Goal: Task Accomplishment & Management: Manage account settings

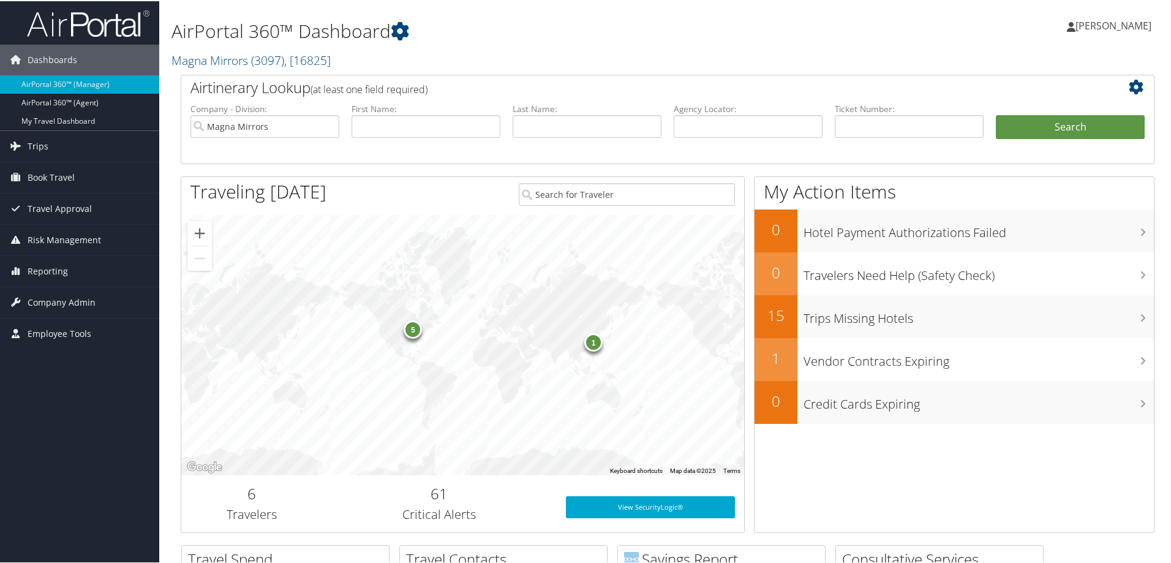
click at [500, 30] on h1 "AirPortal 360™ Dashboard" at bounding box center [501, 30] width 661 height 26
click at [209, 57] on link "Magna Mirrors ( 3097 ) , [ 16825 ]" at bounding box center [250, 59] width 159 height 17
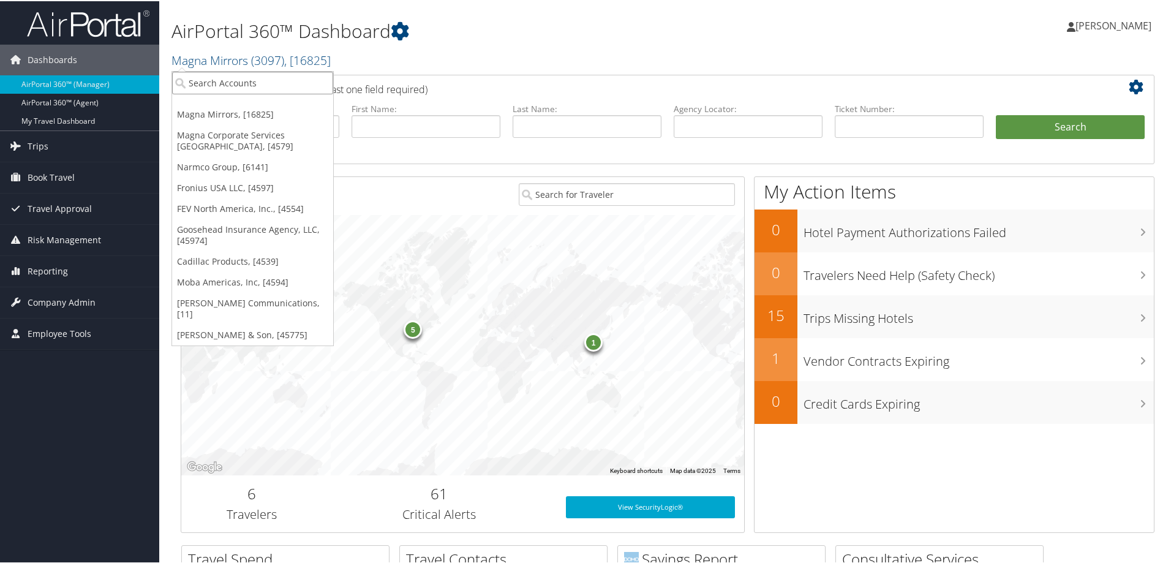
click at [224, 88] on input "search" at bounding box center [252, 81] width 161 height 23
type input "goosehead"
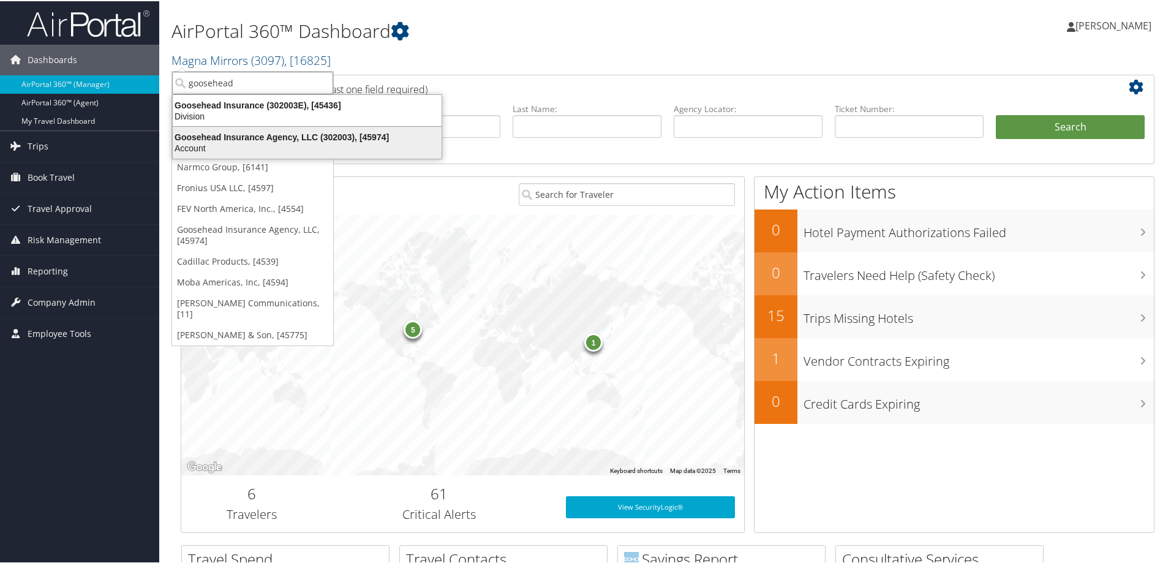
click at [285, 138] on div "Goosehead Insurance Agency, LLC (302003), [45974]" at bounding box center [307, 135] width 284 height 11
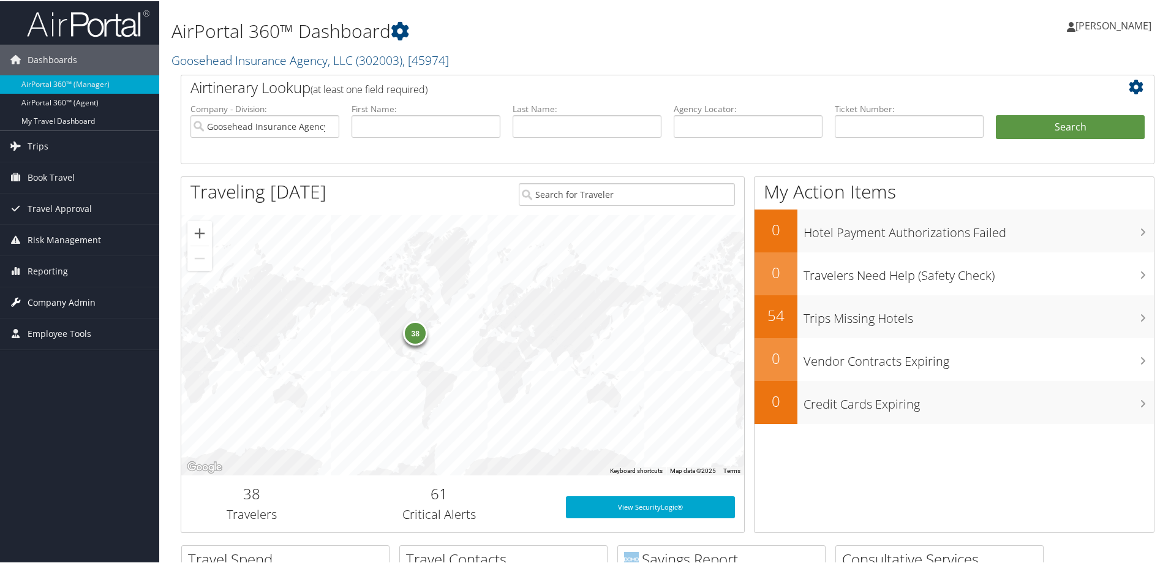
click at [88, 297] on span "Company Admin" at bounding box center [62, 301] width 68 height 31
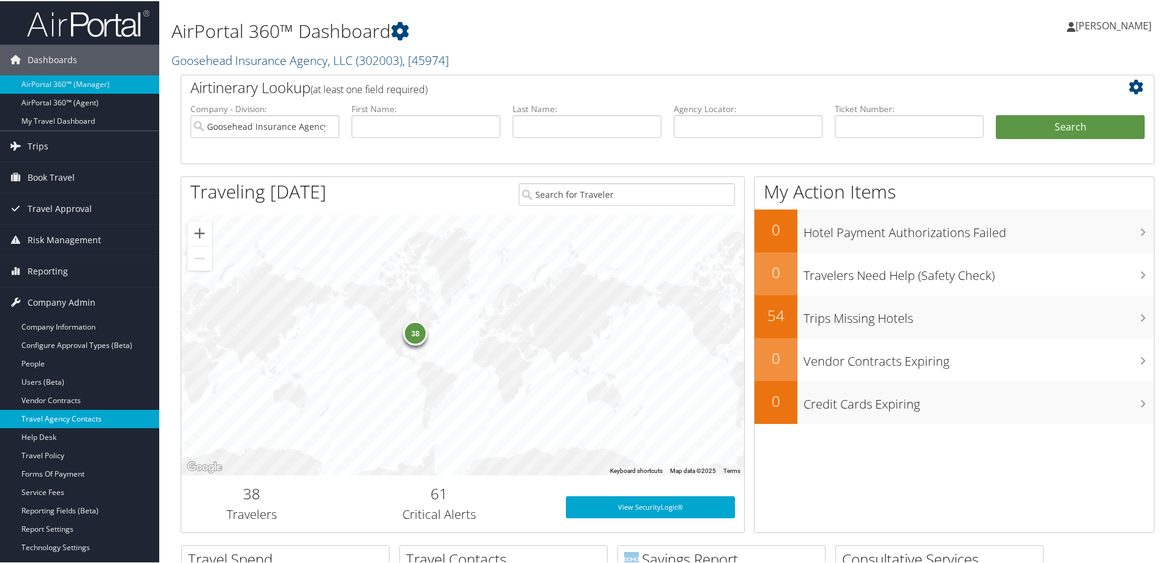
click at [68, 417] on link "Travel Agency Contacts" at bounding box center [79, 417] width 159 height 18
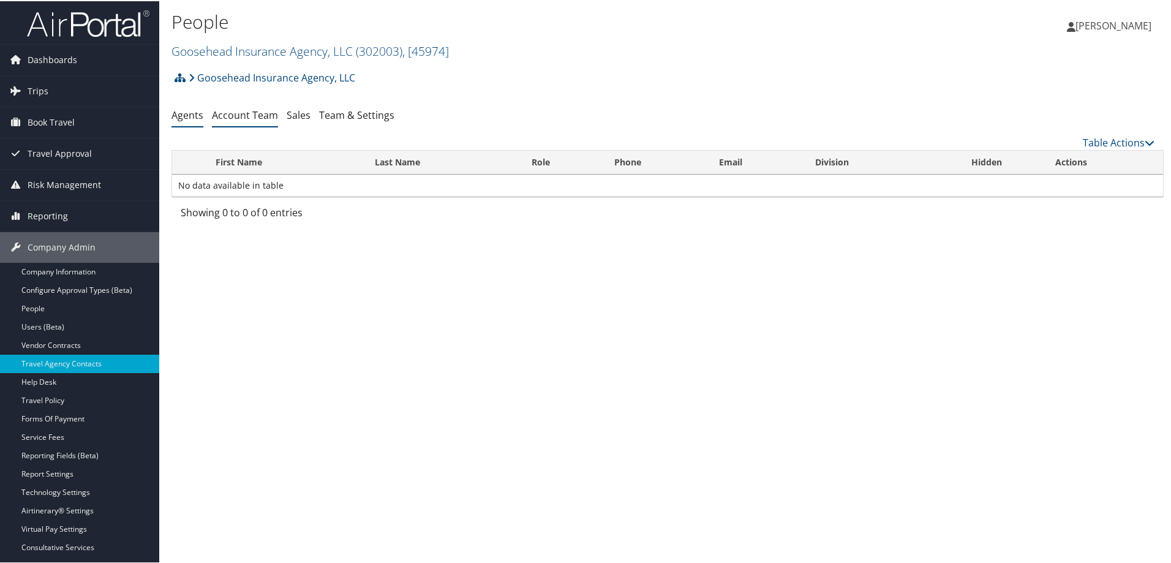
click at [256, 115] on link "Account Team" at bounding box center [245, 113] width 66 height 13
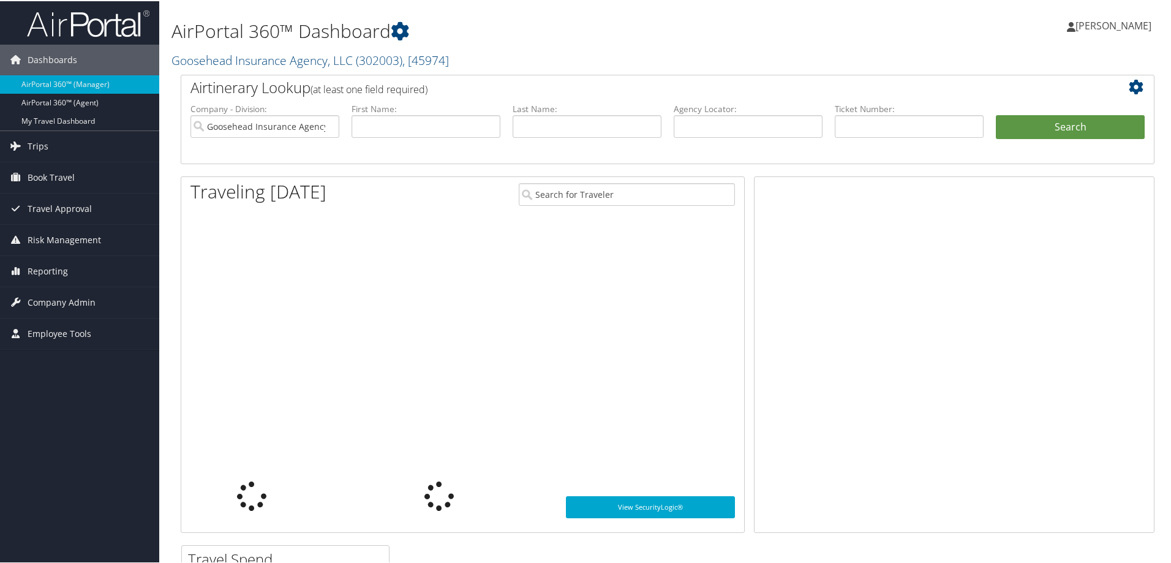
click at [489, 23] on h1 "AirPortal 360™ Dashboard" at bounding box center [501, 30] width 661 height 26
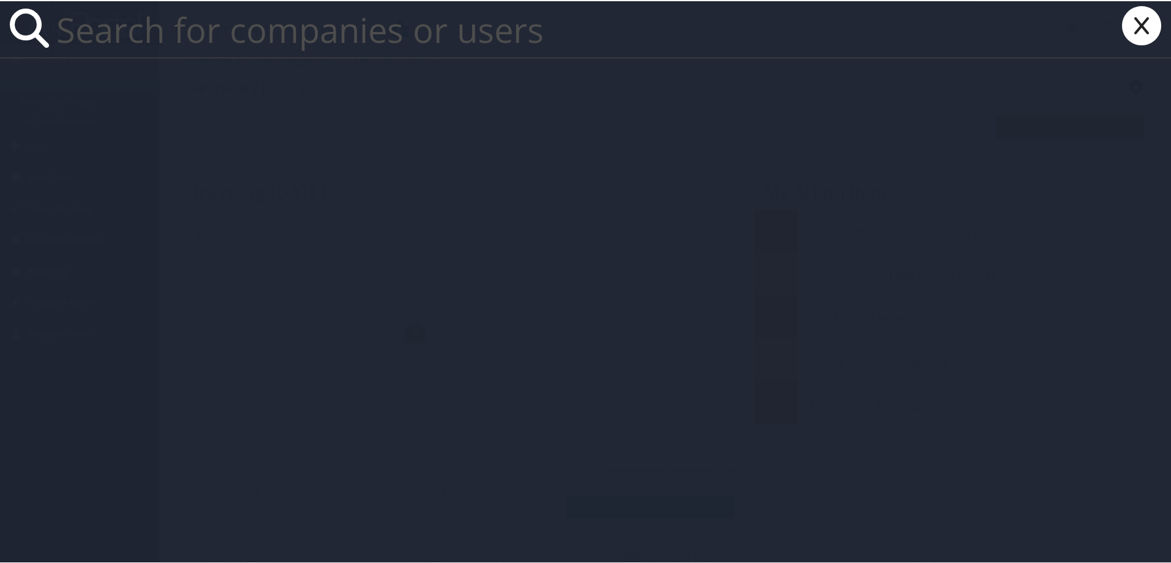
paste input "[EMAIL_ADDRESS][DOMAIN_NAME]"
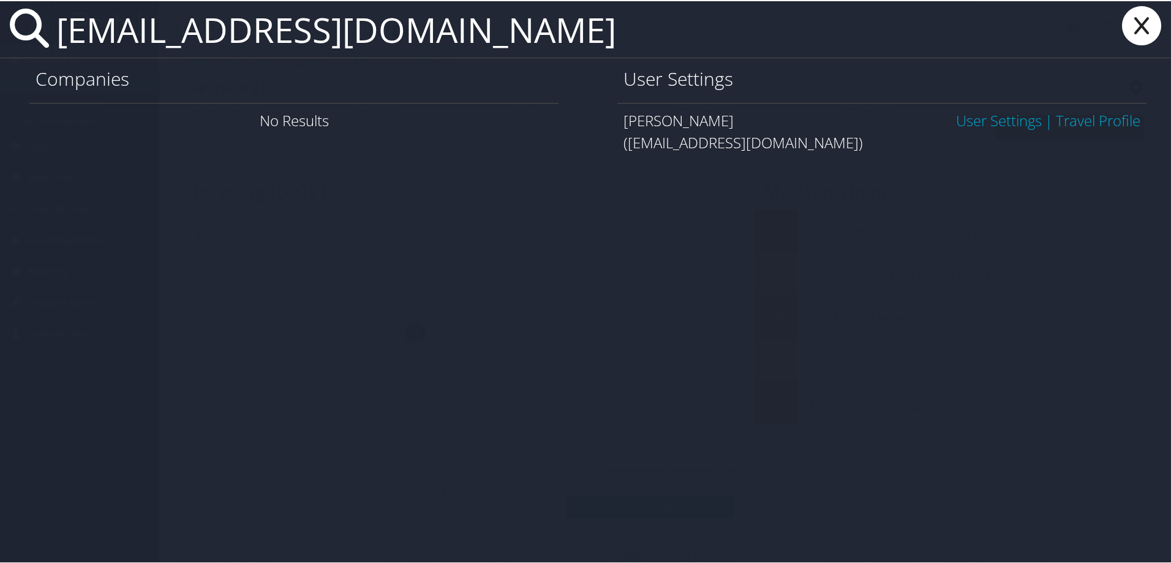
type input "aegarcia@tifs.com"
click at [966, 117] on link "User Settings" at bounding box center [999, 119] width 86 height 20
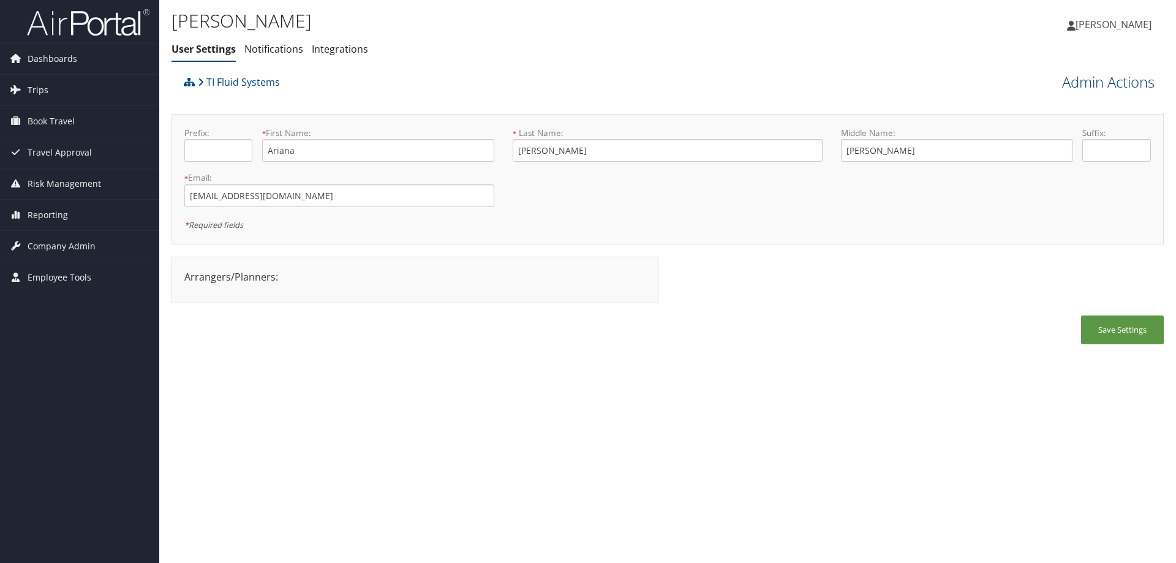
click at [1081, 81] on link "Admin Actions" at bounding box center [1108, 82] width 92 height 21
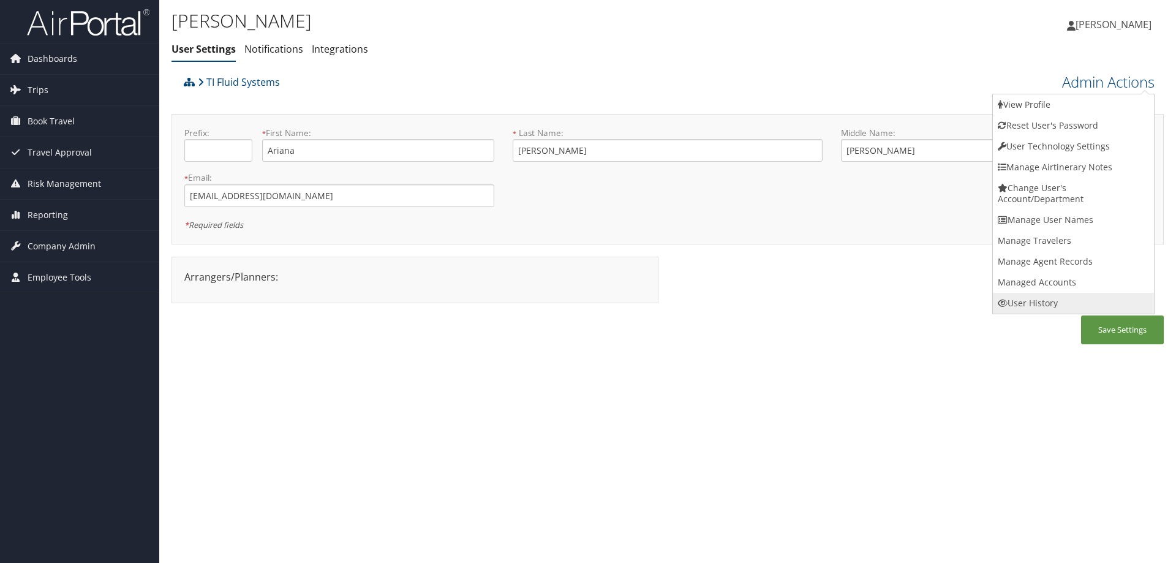
click at [1041, 299] on link "User History" at bounding box center [1073, 303] width 161 height 21
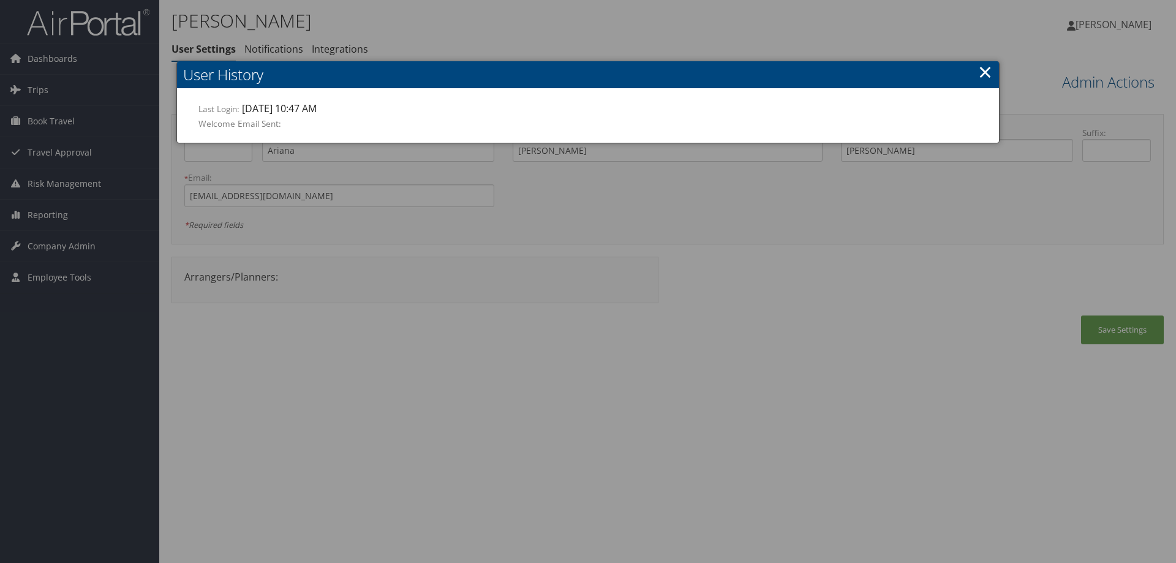
click at [985, 67] on link "×" at bounding box center [985, 71] width 14 height 24
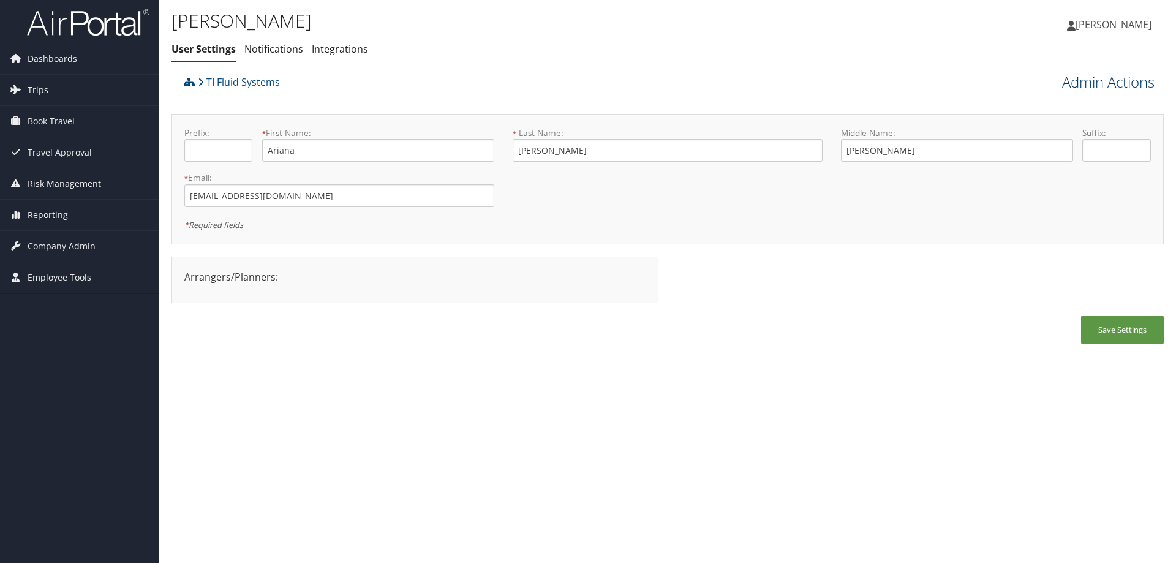
click at [1079, 79] on link "Admin Actions" at bounding box center [1108, 82] width 92 height 21
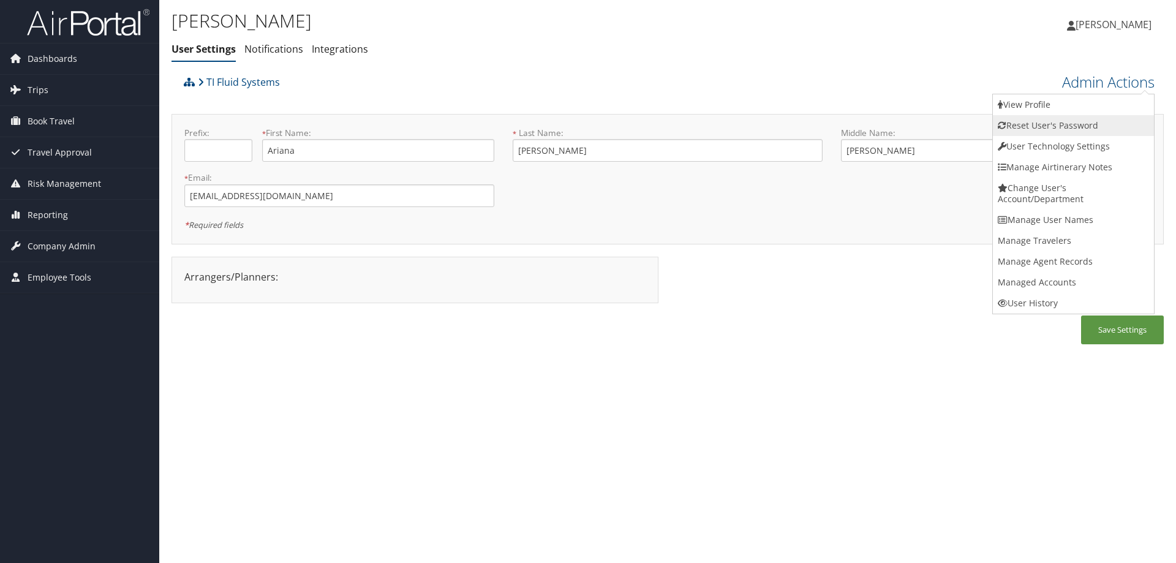
click at [1039, 122] on link "Reset User's Password" at bounding box center [1073, 125] width 161 height 21
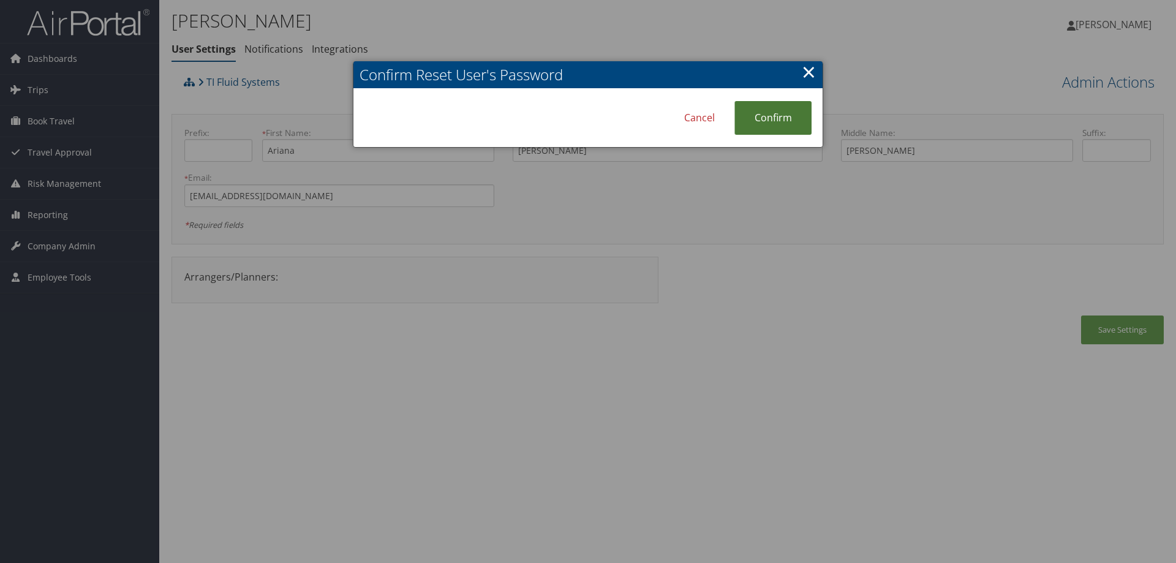
click at [765, 117] on link "Confirm" at bounding box center [772, 118] width 77 height 34
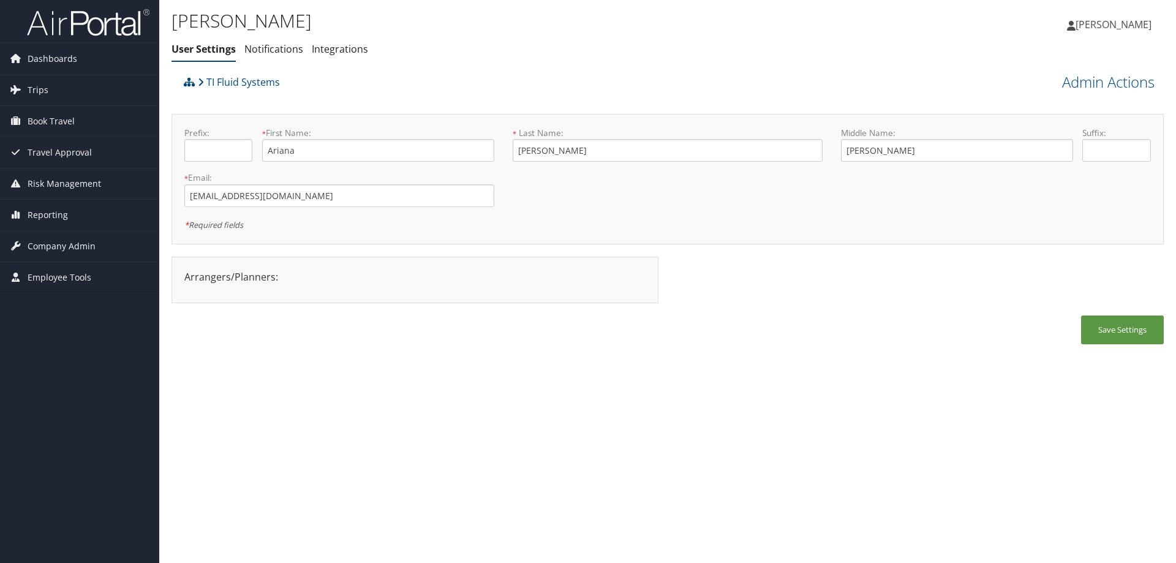
click at [467, 80] on div "TI Fluid Systems" at bounding box center [544, 86] width 726 height 33
click at [475, 65] on div "[PERSON_NAME] User Settings Notifications Integrations User Settings Notificati…" at bounding box center [501, 38] width 661 height 64
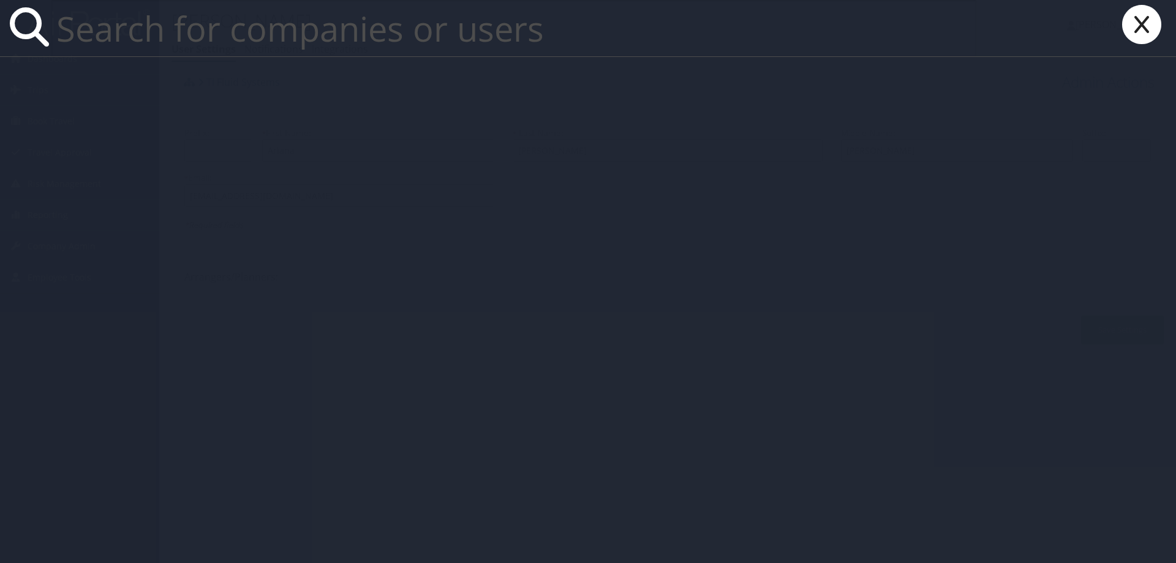
paste input "smorales@tifs.com"
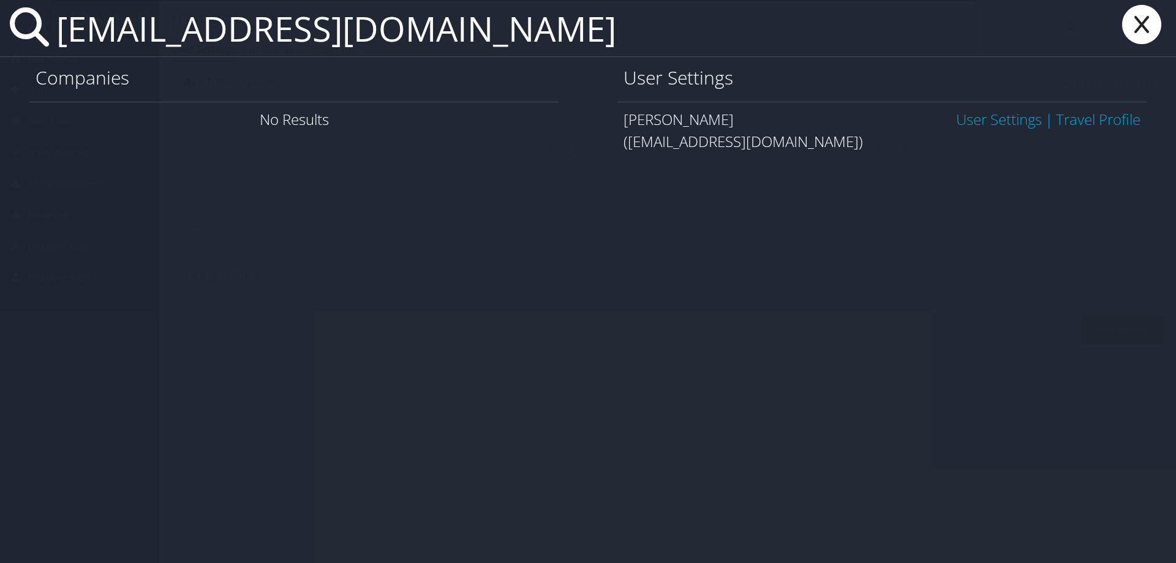
type input "smorales@tifs.com"
click at [977, 118] on link "User Settings" at bounding box center [999, 119] width 86 height 20
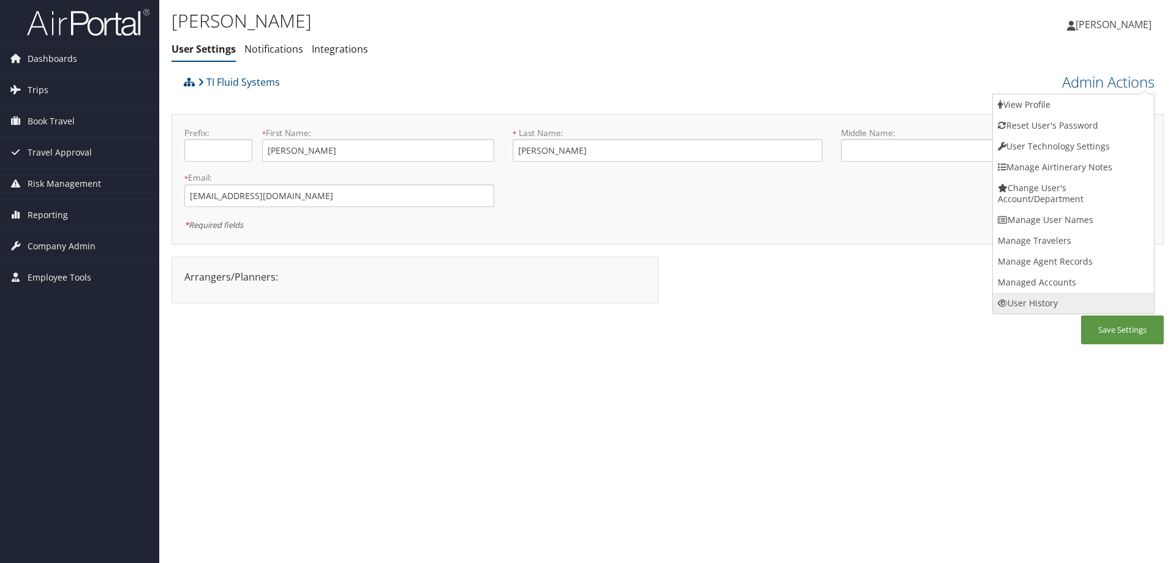
click at [1039, 301] on link "User History" at bounding box center [1073, 303] width 161 height 21
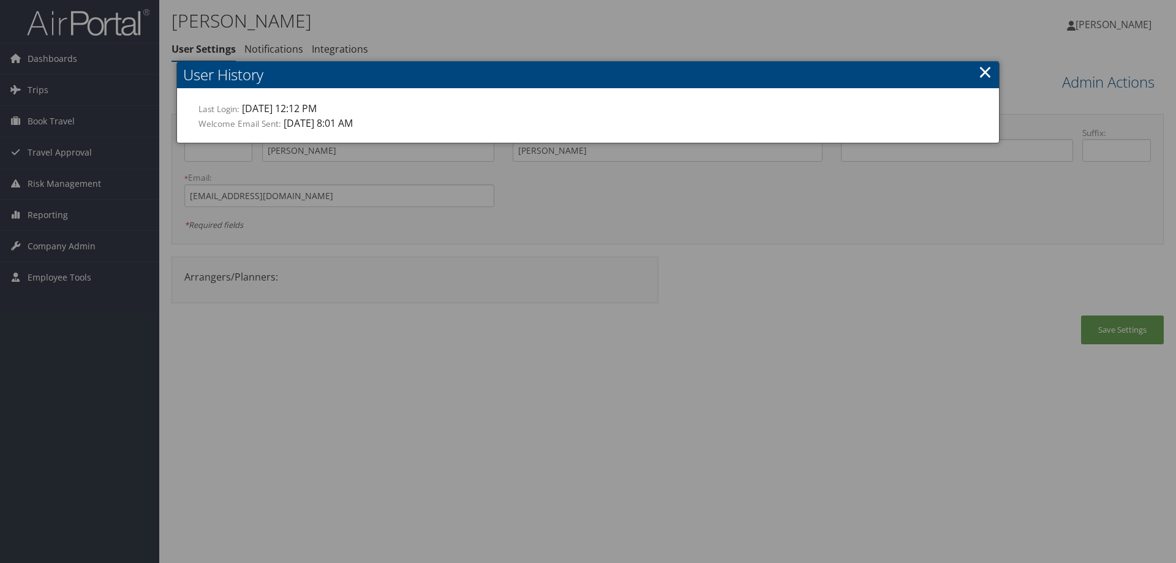
click at [988, 67] on link "×" at bounding box center [985, 71] width 14 height 24
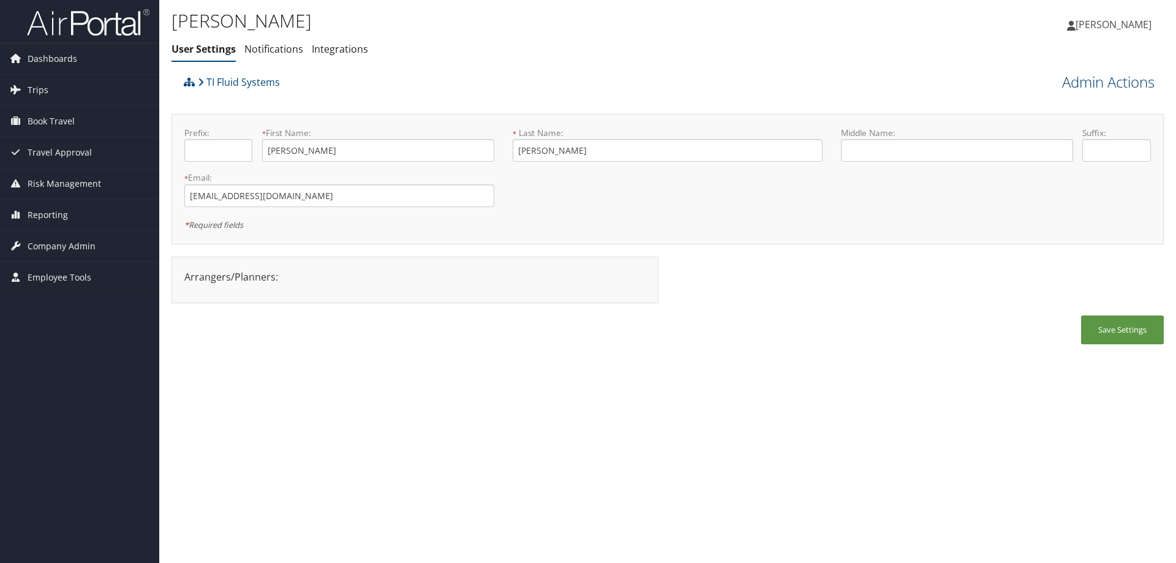
click at [1092, 78] on link "Admin Actions" at bounding box center [1108, 82] width 92 height 21
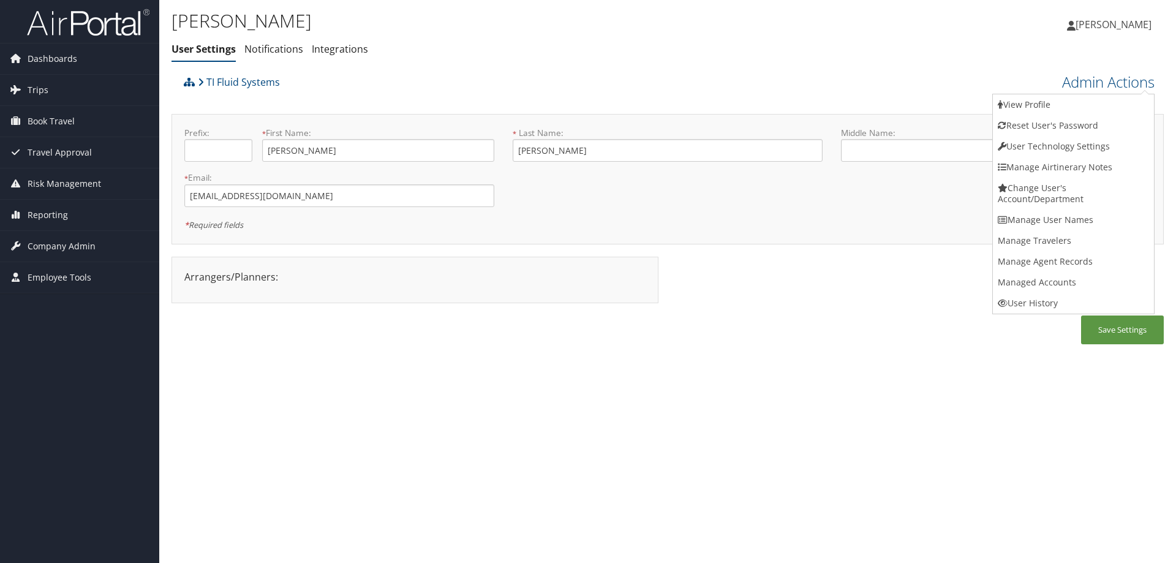
click at [1017, 127] on link "Reset User's Password" at bounding box center [1073, 125] width 161 height 21
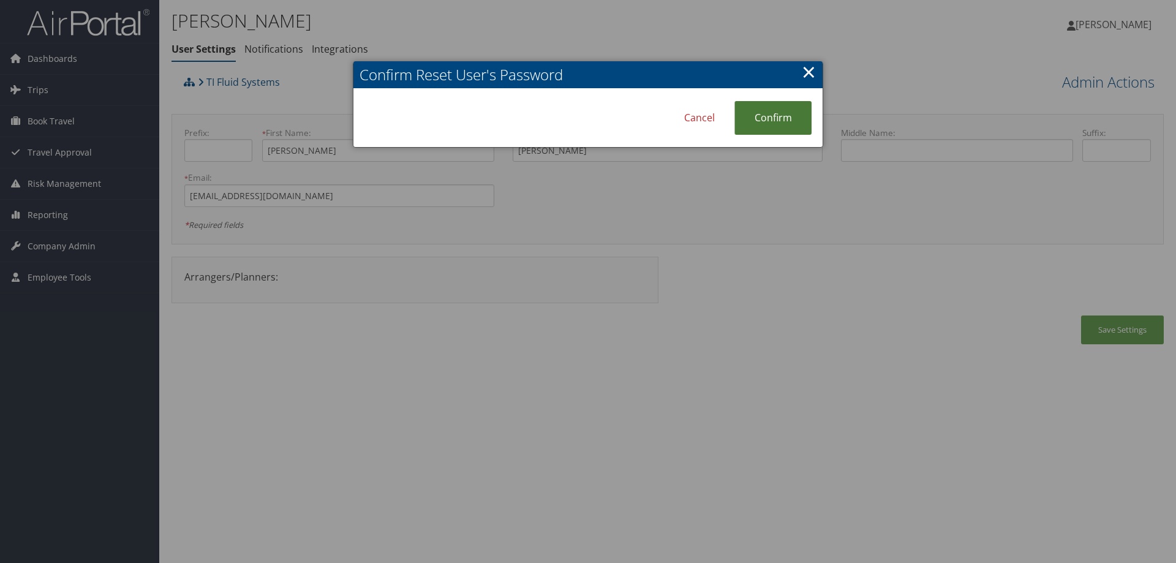
click at [775, 118] on link "Confirm" at bounding box center [772, 118] width 77 height 34
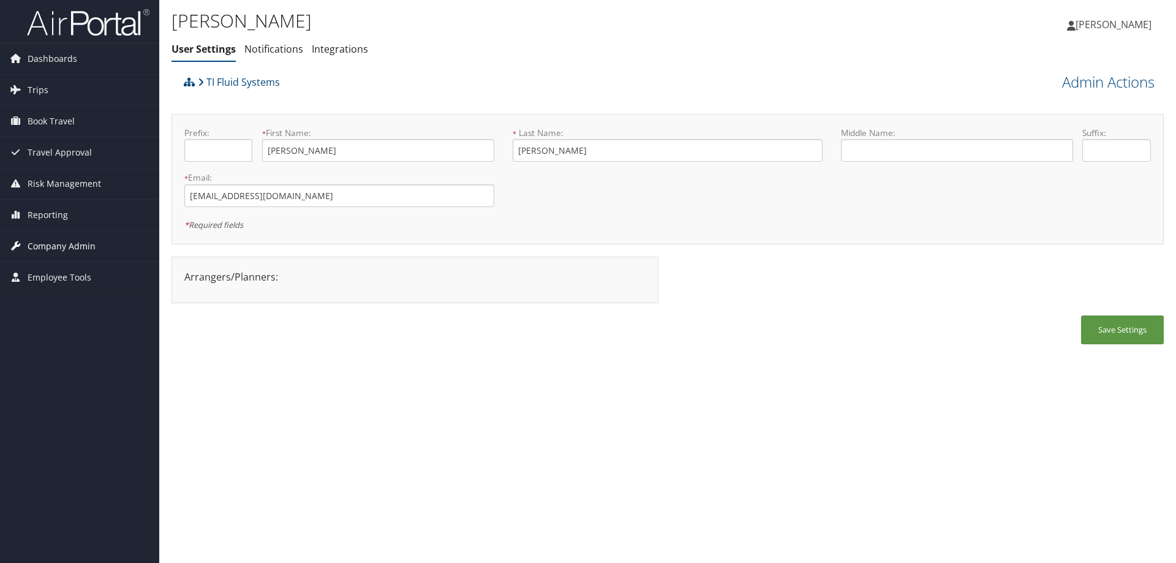
click at [55, 240] on span "Company Admin" at bounding box center [62, 246] width 68 height 31
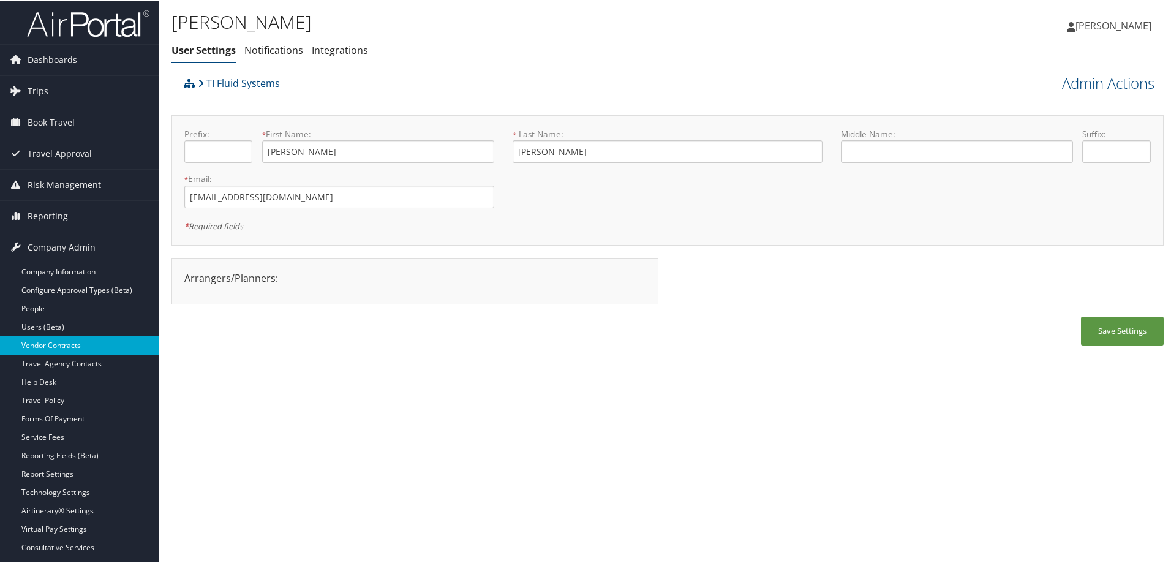
click at [61, 336] on link "Vendor Contracts" at bounding box center [79, 344] width 159 height 18
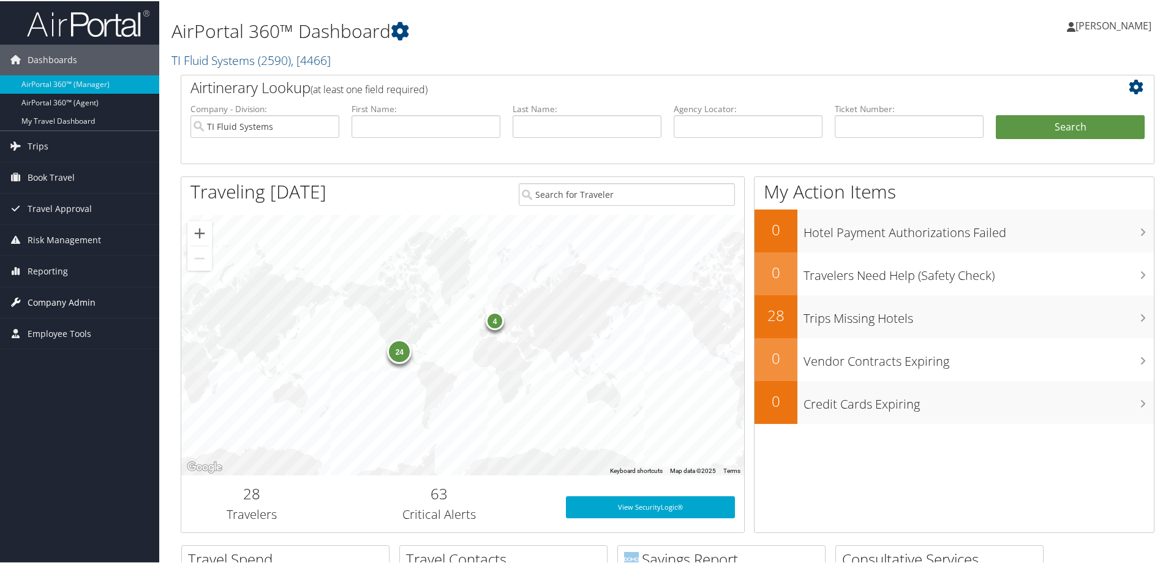
click at [71, 301] on span "Company Admin" at bounding box center [62, 301] width 68 height 31
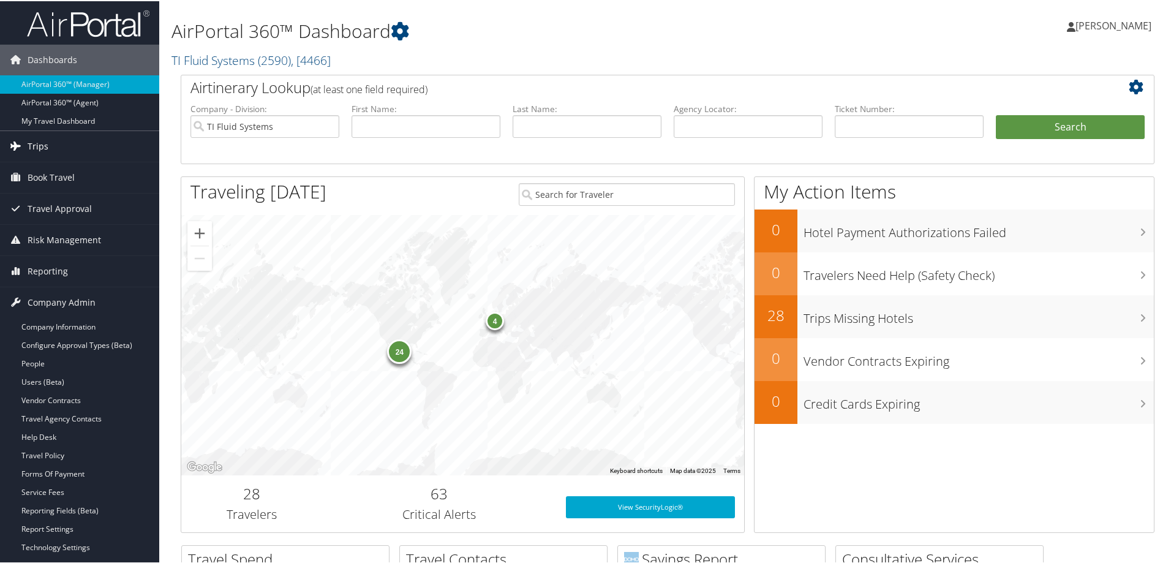
click at [40, 140] on span "Trips" at bounding box center [38, 145] width 21 height 31
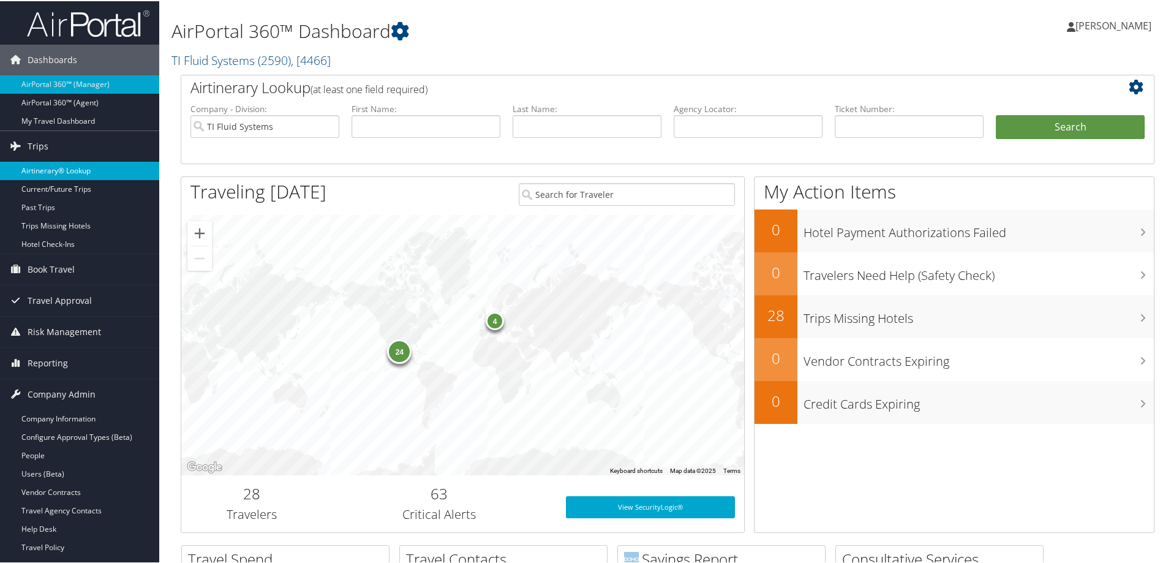
click at [61, 168] on link "Airtinerary® Lookup" at bounding box center [79, 169] width 159 height 18
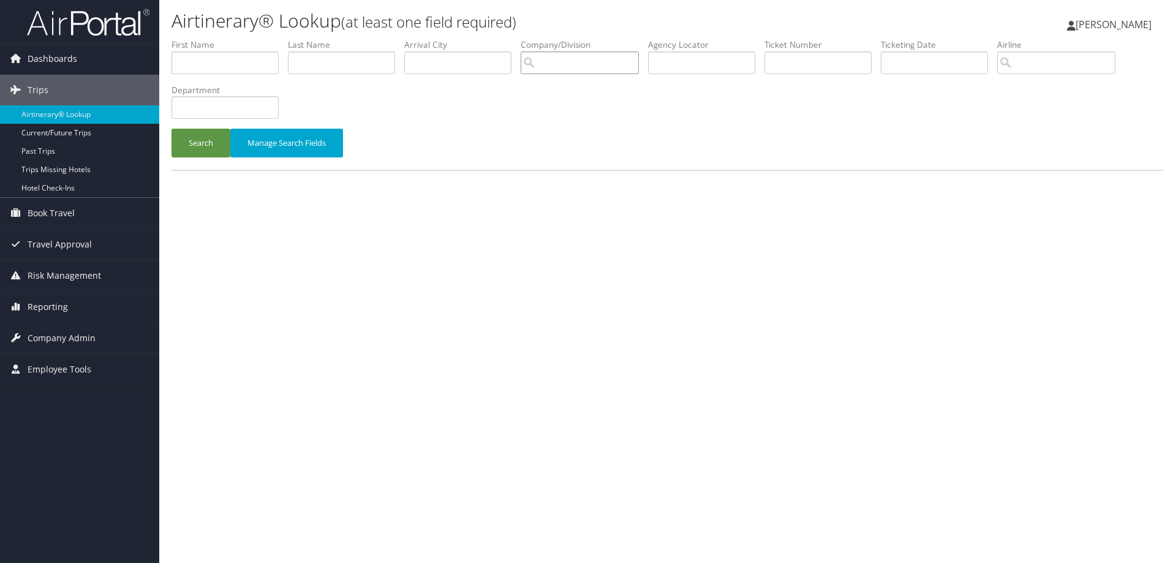
click at [555, 65] on input "search" at bounding box center [580, 62] width 118 height 23
click at [590, 89] on div "A123 Systems, LLC (3253)" at bounding box center [598, 86] width 140 height 12
type input "A123 Systems, LLC"
click at [314, 60] on input "text" at bounding box center [341, 62] width 107 height 23
type input "[PERSON_NAME]"
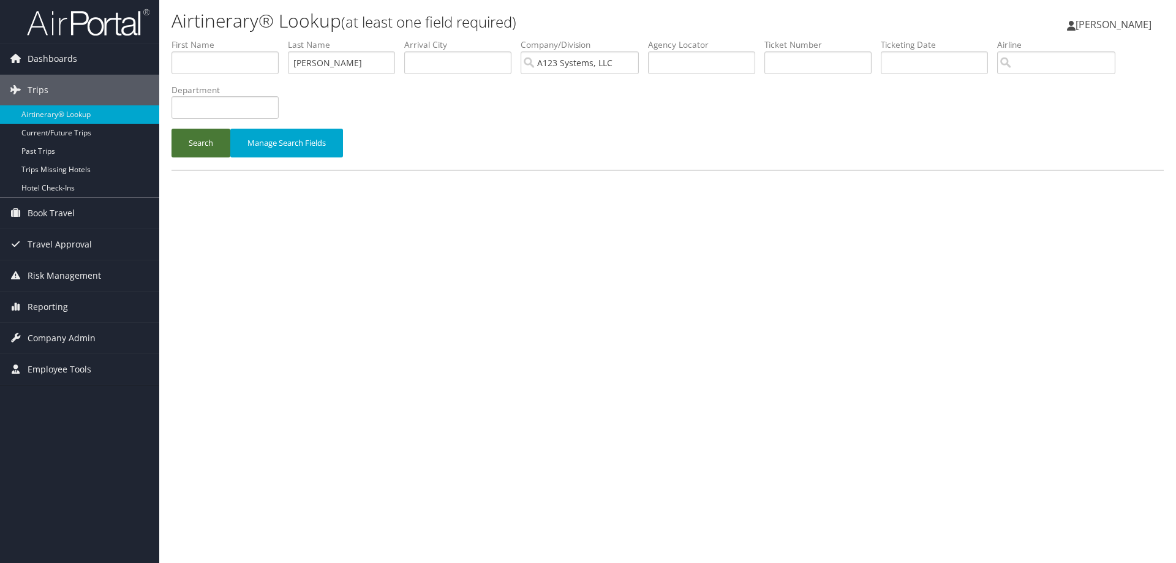
click at [206, 141] on button "Search" at bounding box center [200, 143] width 59 height 29
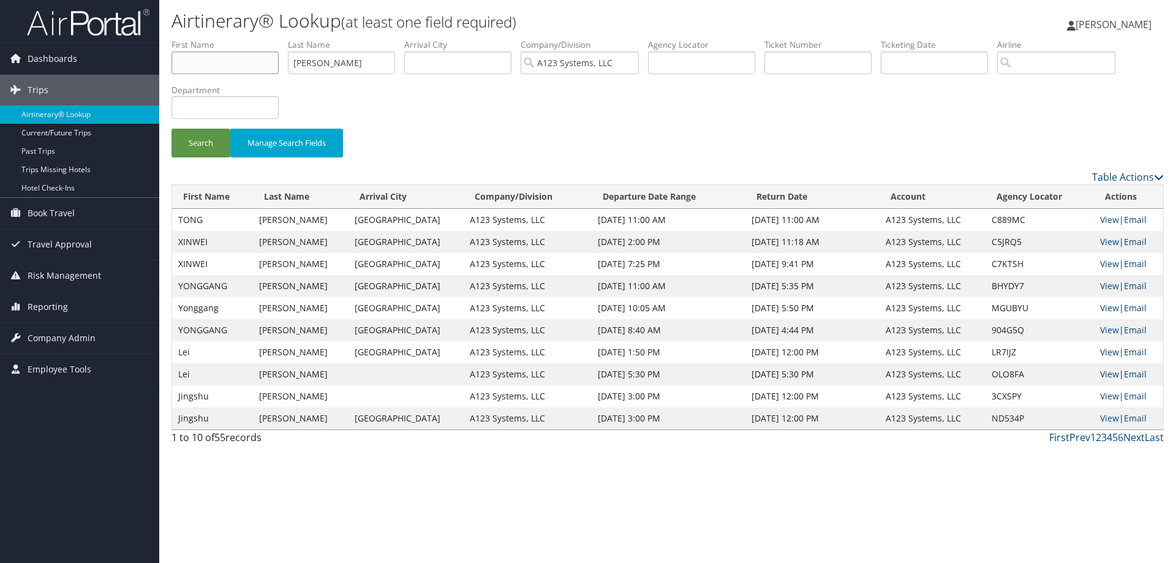
click at [220, 59] on input "text" at bounding box center [224, 62] width 107 height 23
type input "xinwei"
click at [199, 135] on button "Search" at bounding box center [200, 143] width 59 height 29
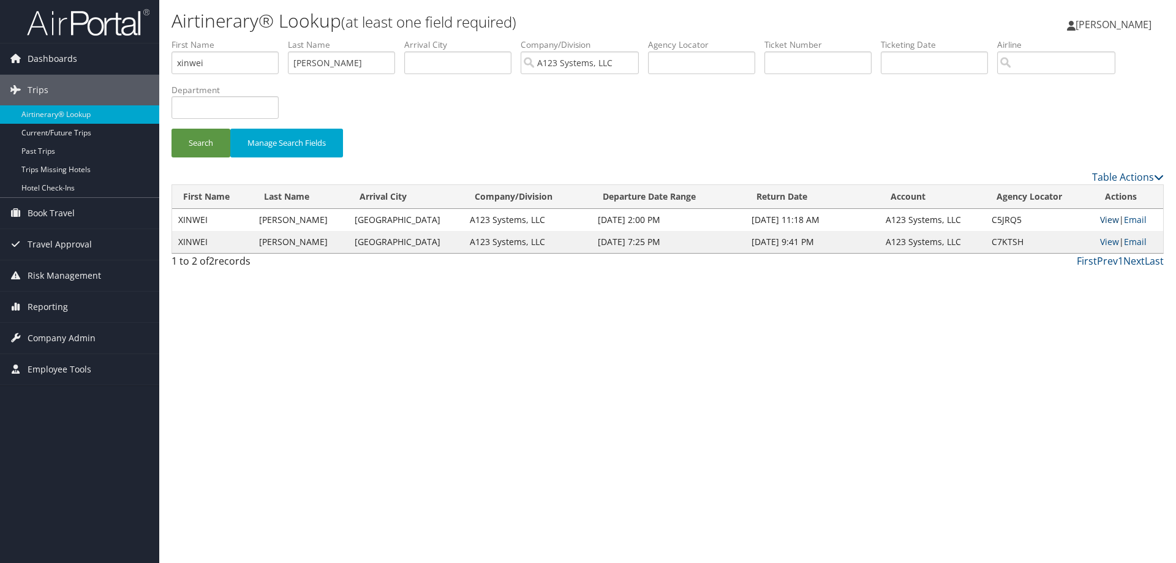
click at [1105, 220] on link "View" at bounding box center [1109, 220] width 19 height 12
click at [43, 315] on span "Reporting" at bounding box center [48, 306] width 40 height 31
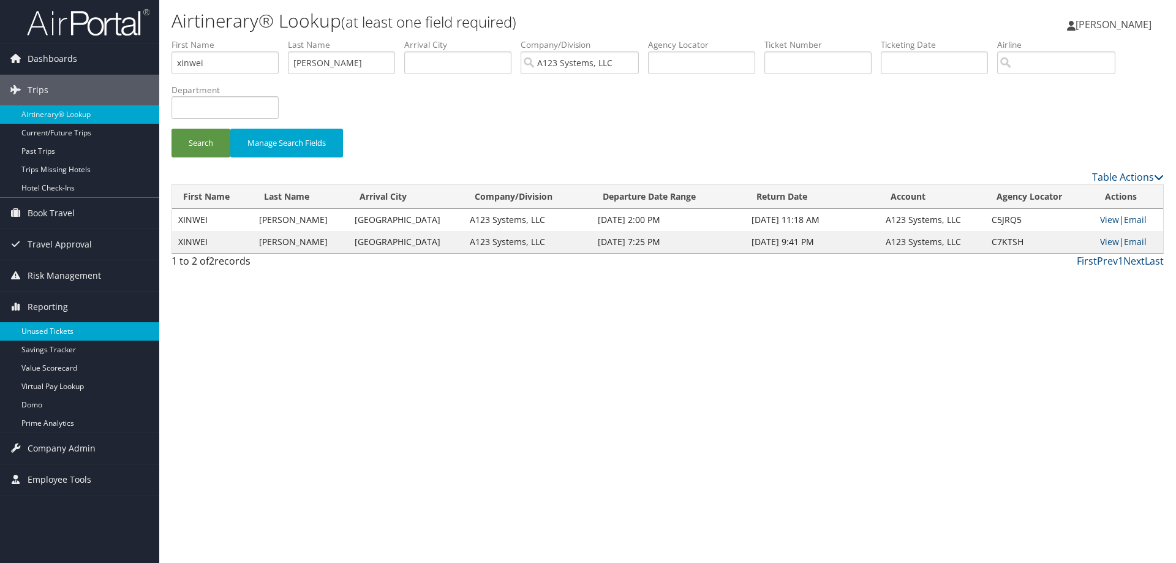
click at [51, 334] on link "Unused Tickets" at bounding box center [79, 331] width 159 height 18
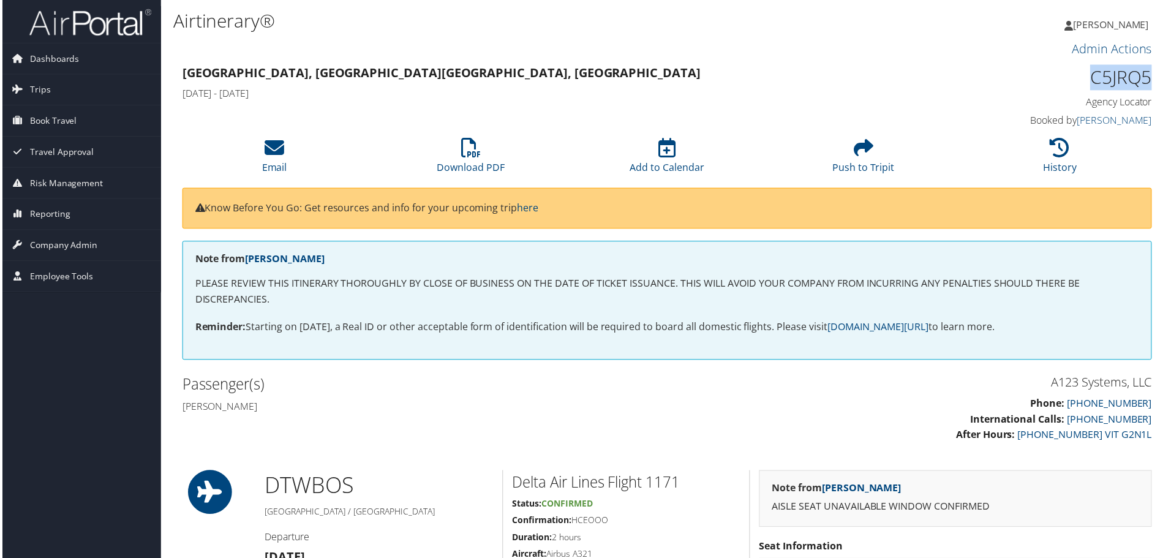
drag, startPoint x: 1089, startPoint y: 79, endPoint x: 1148, endPoint y: 77, distance: 58.8
click at [1148, 77] on h1 "C5JRQ5" at bounding box center [1040, 78] width 230 height 26
copy h1 "C5JRQ5"
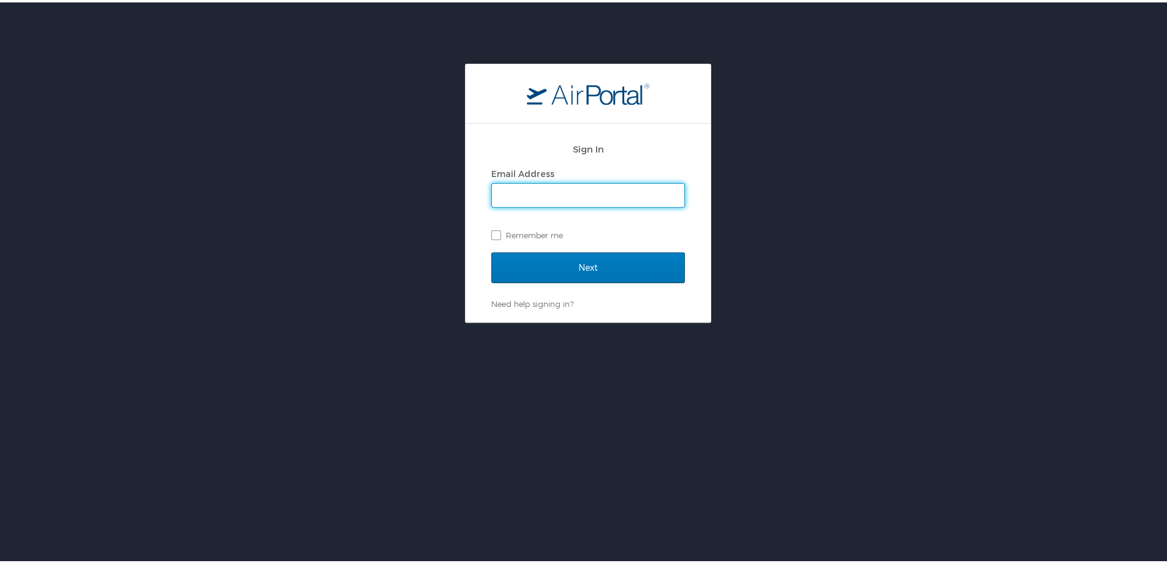
type input "tkruckeberg@hmhf.com"
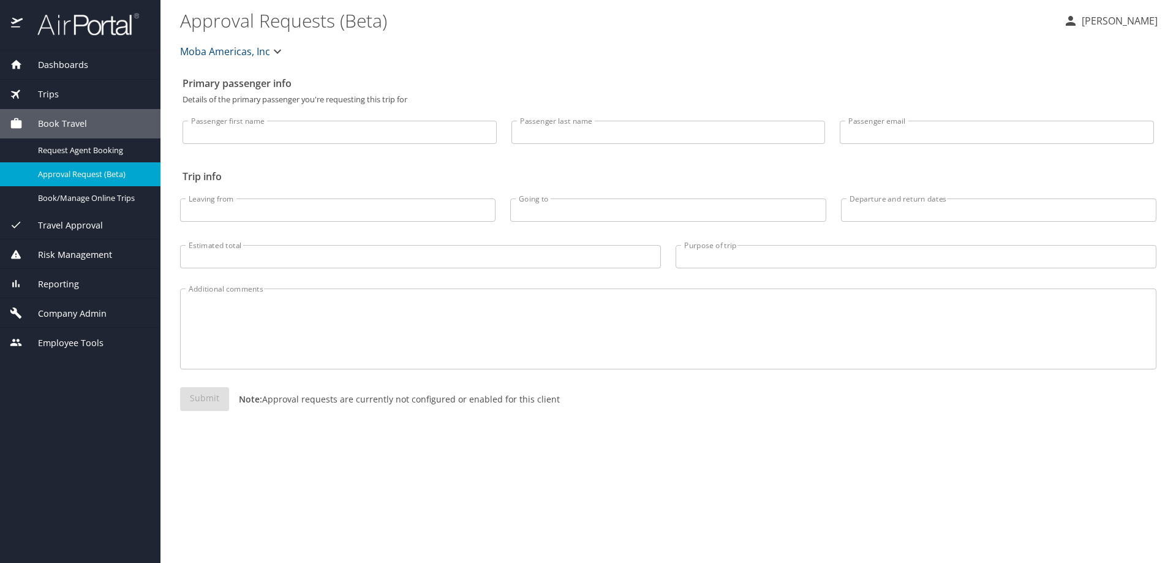
click at [63, 287] on span "Reporting" at bounding box center [51, 283] width 56 height 13
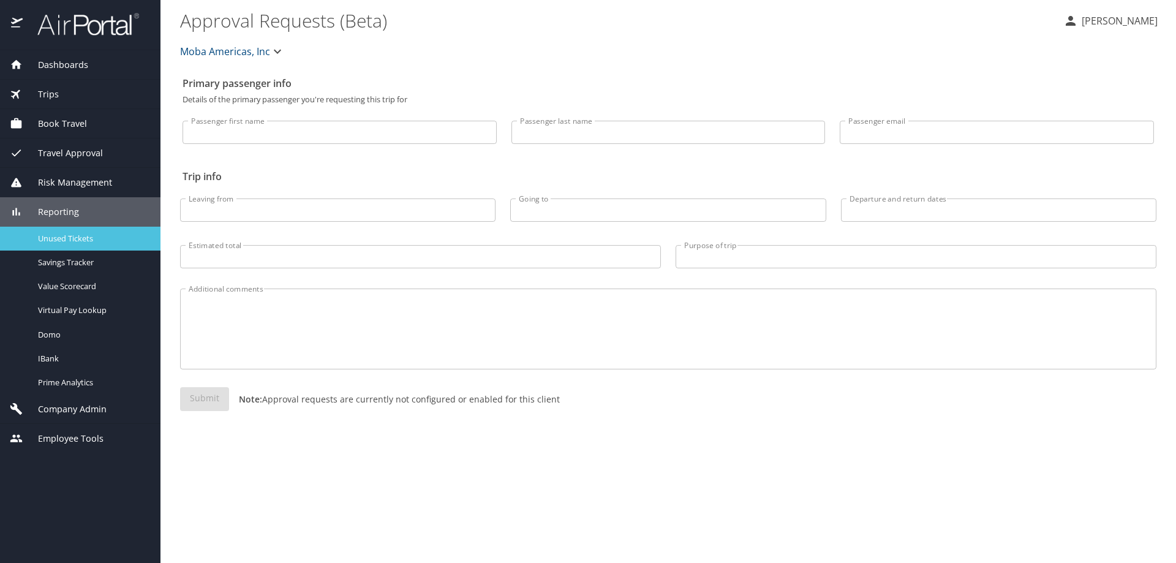
click at [71, 243] on span "Unused Tickets" at bounding box center [92, 239] width 108 height 12
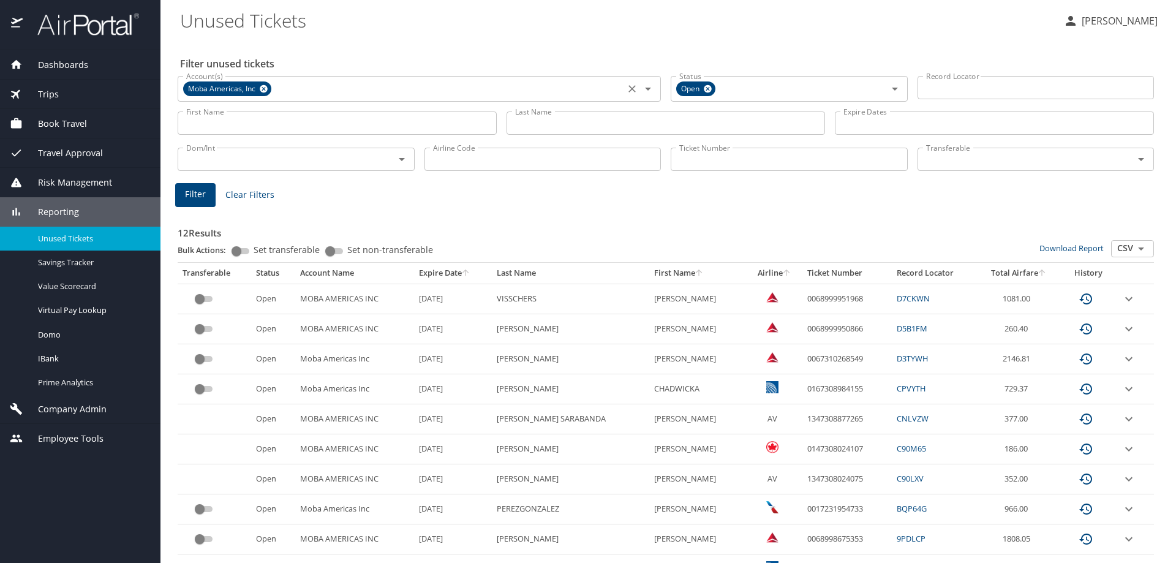
click at [264, 89] on icon at bounding box center [264, 89] width 8 height 8
click at [267, 89] on input "Account(s)" at bounding box center [401, 88] width 440 height 16
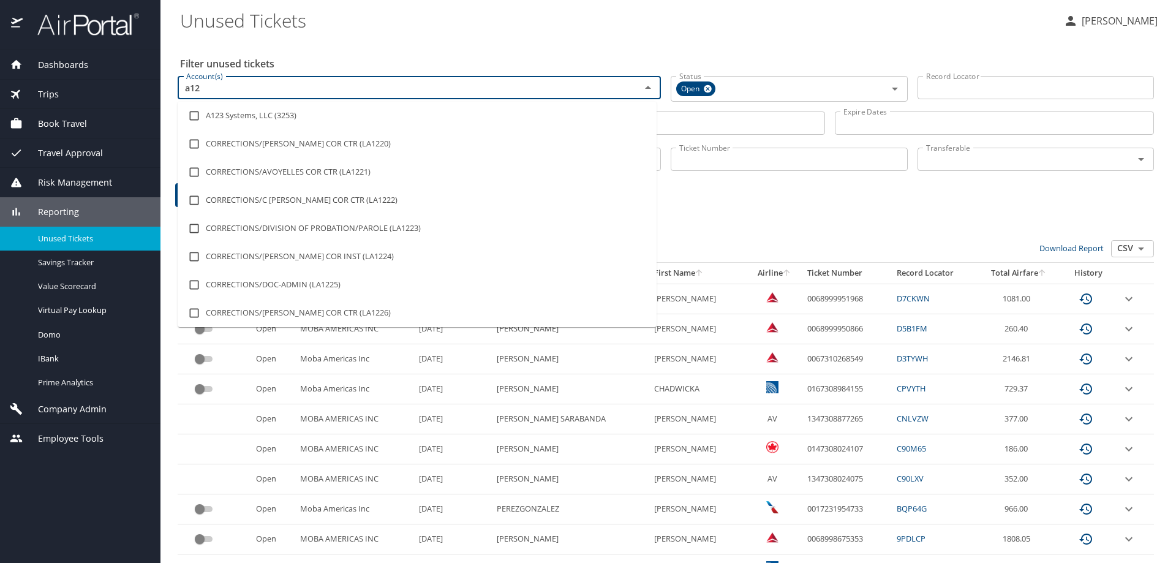
type input "a123"
click at [280, 114] on li "A123 Systems, LLC (3253)" at bounding box center [417, 116] width 479 height 28
checkbox input "true"
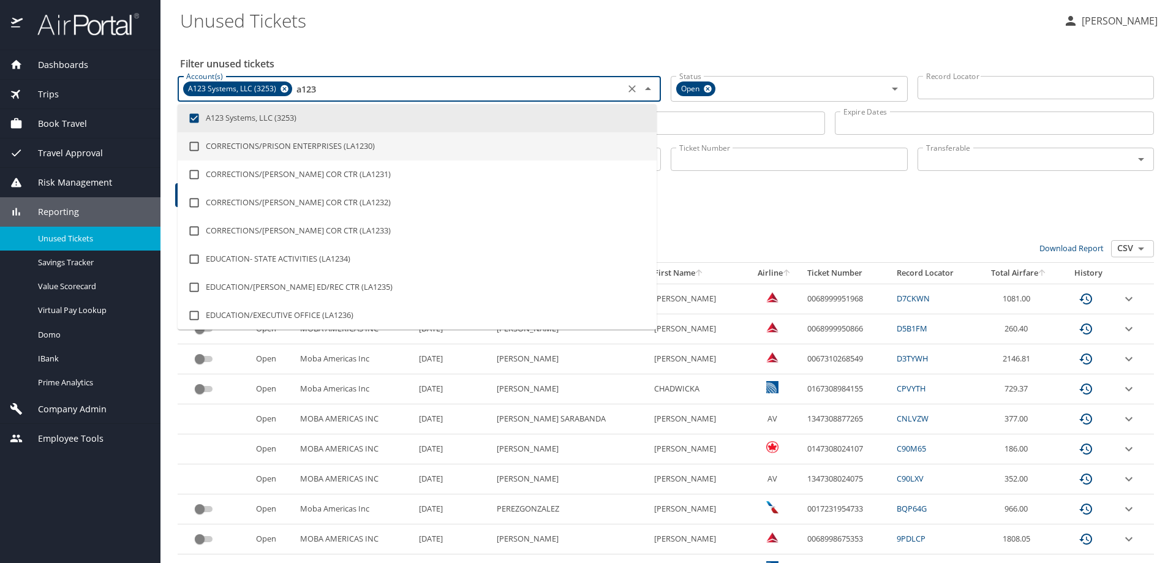
type input "a123"
click at [794, 212] on div "12 Results Bulk Actions: Set transferable Set non-transferable Download Report …" at bounding box center [666, 442] width 976 height 467
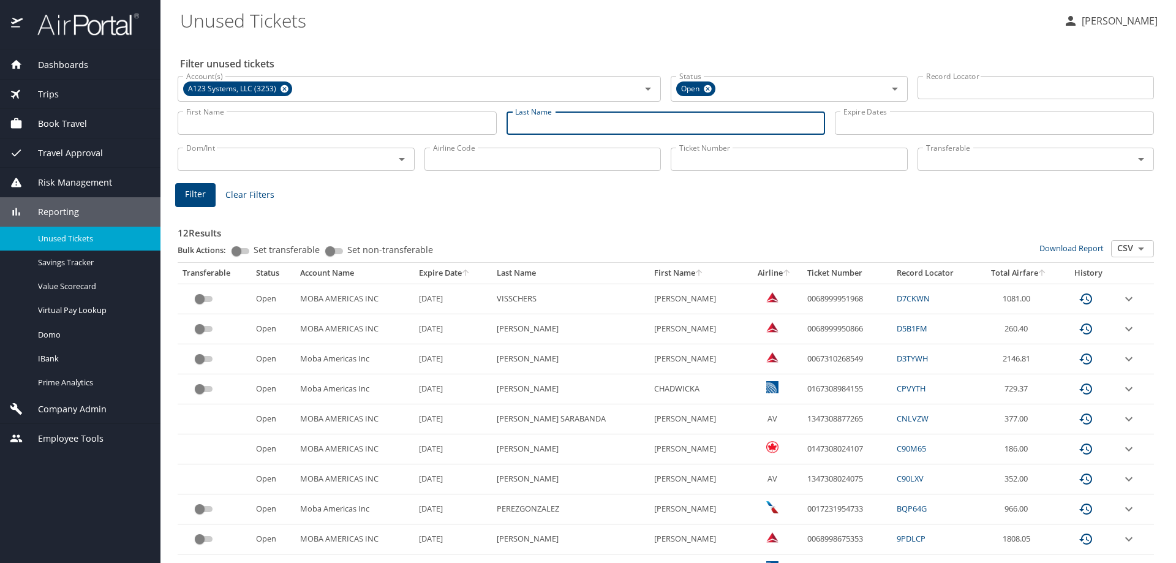
click at [548, 124] on input "Last Name" at bounding box center [665, 122] width 319 height 23
type input "Zhang"
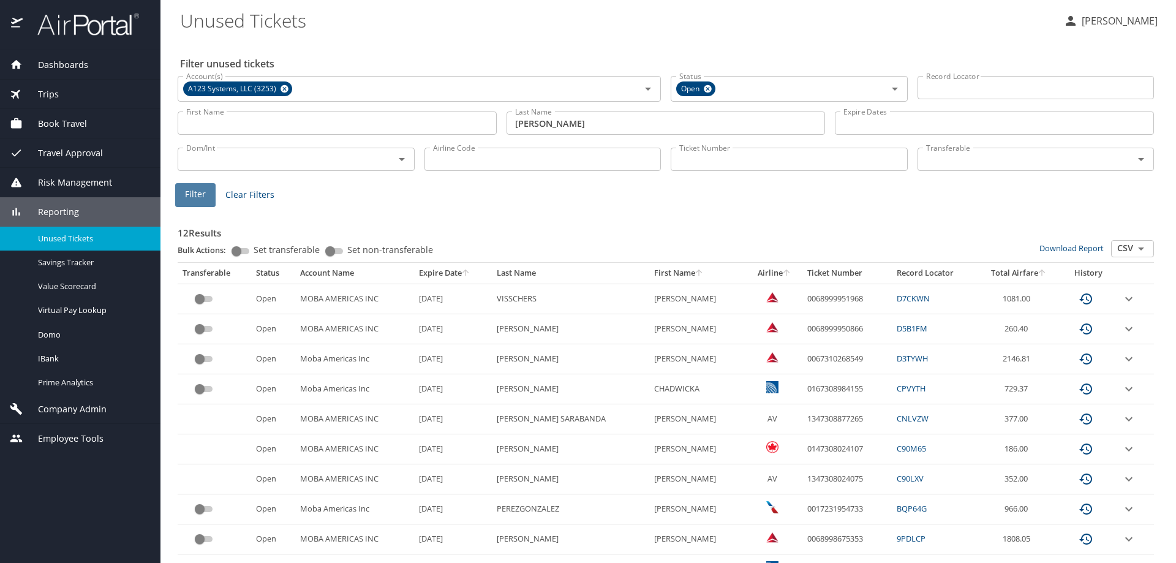
click at [192, 188] on span "Filter" at bounding box center [195, 194] width 21 height 15
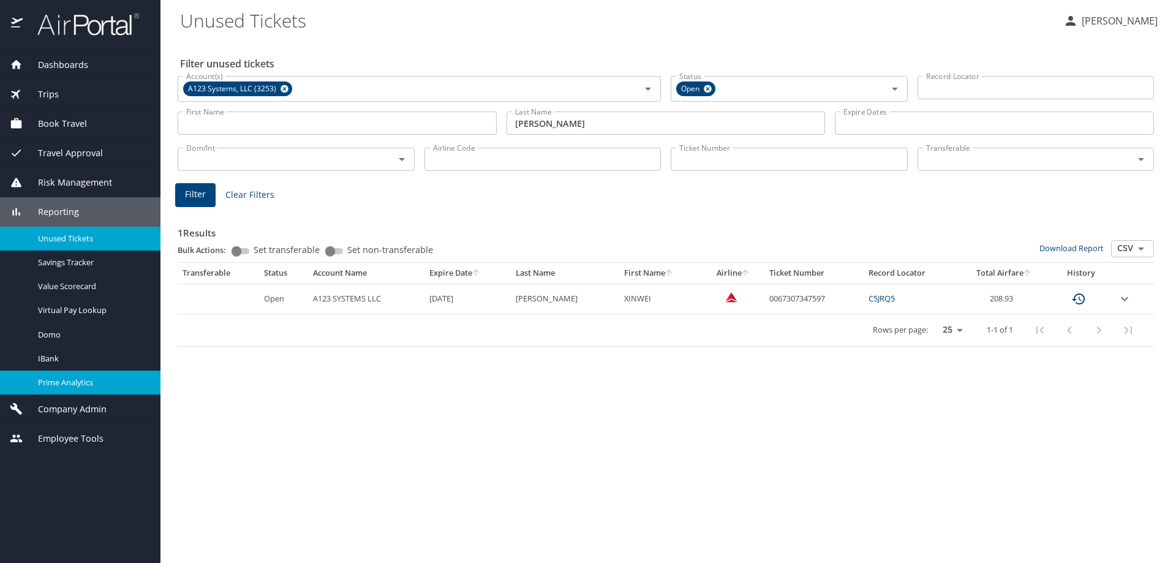
click at [64, 384] on span "Prime Analytics" at bounding box center [92, 383] width 108 height 12
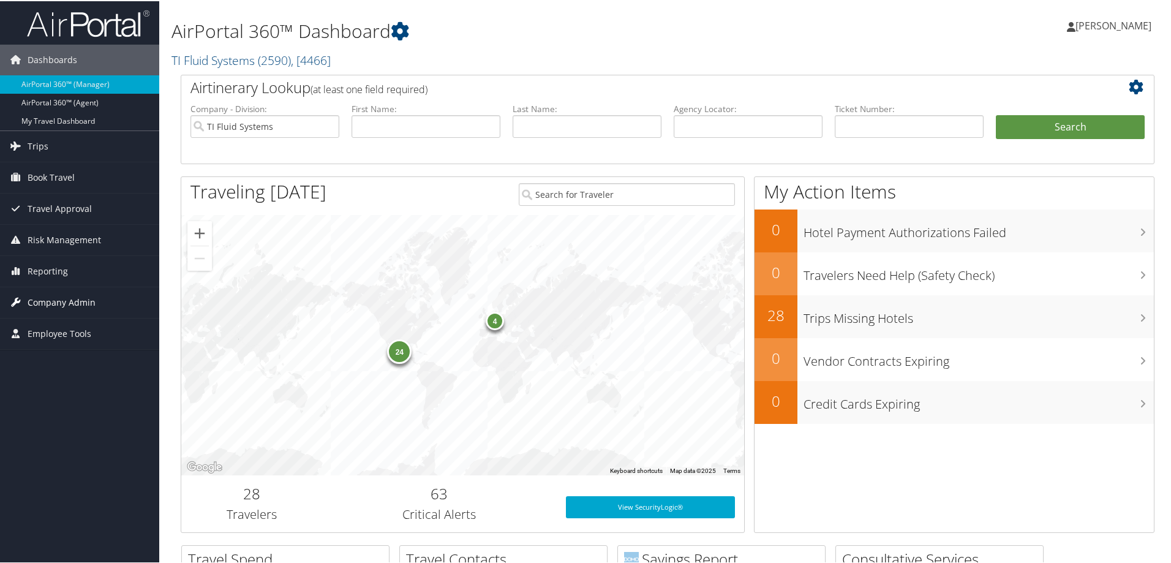
click at [67, 296] on span "Company Admin" at bounding box center [62, 301] width 68 height 31
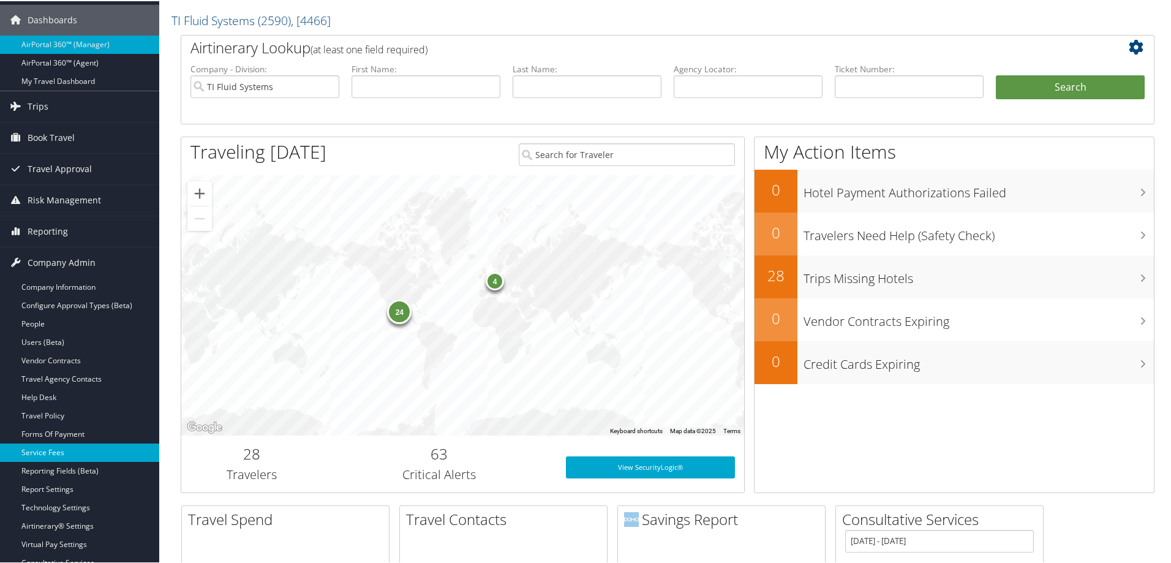
scroll to position [61, 0]
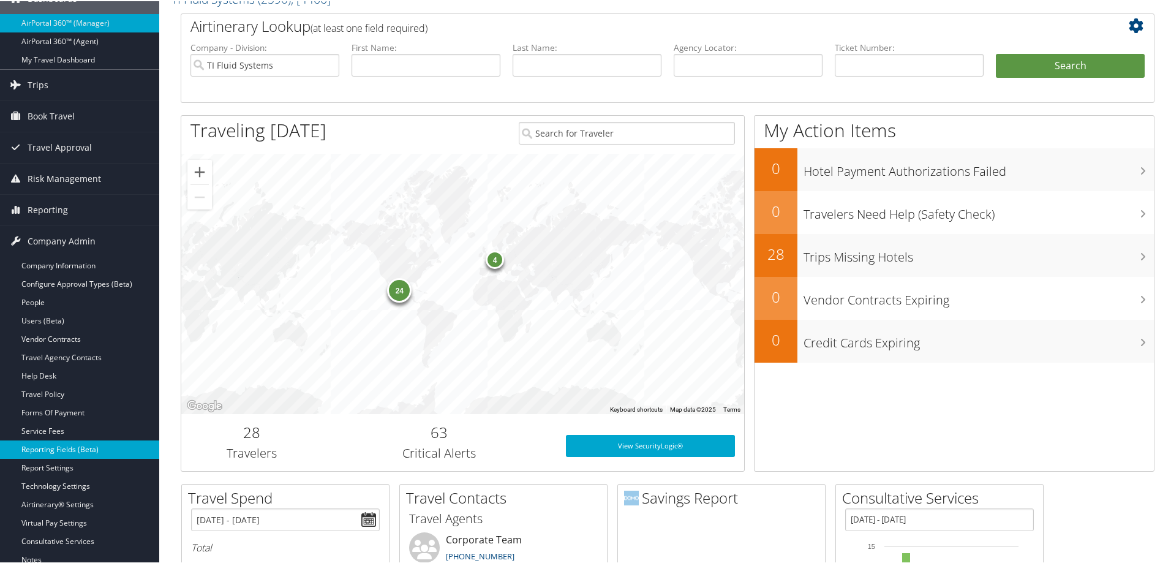
click at [62, 448] on link "Reporting Fields (Beta)" at bounding box center [79, 448] width 159 height 18
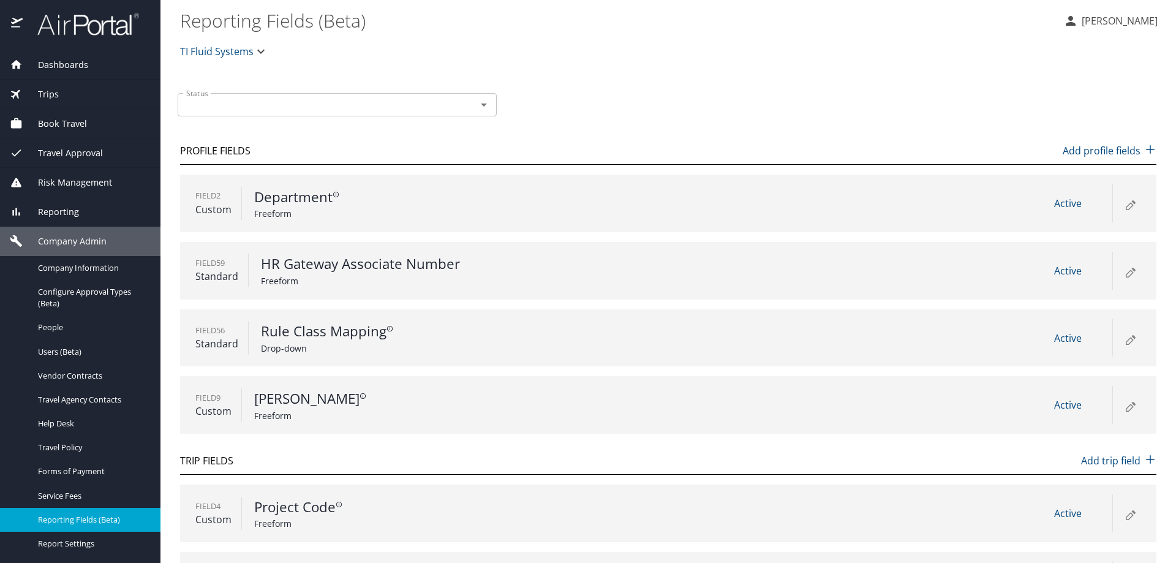
click at [207, 54] on span "TI Fluid Systems" at bounding box center [216, 51] width 73 height 17
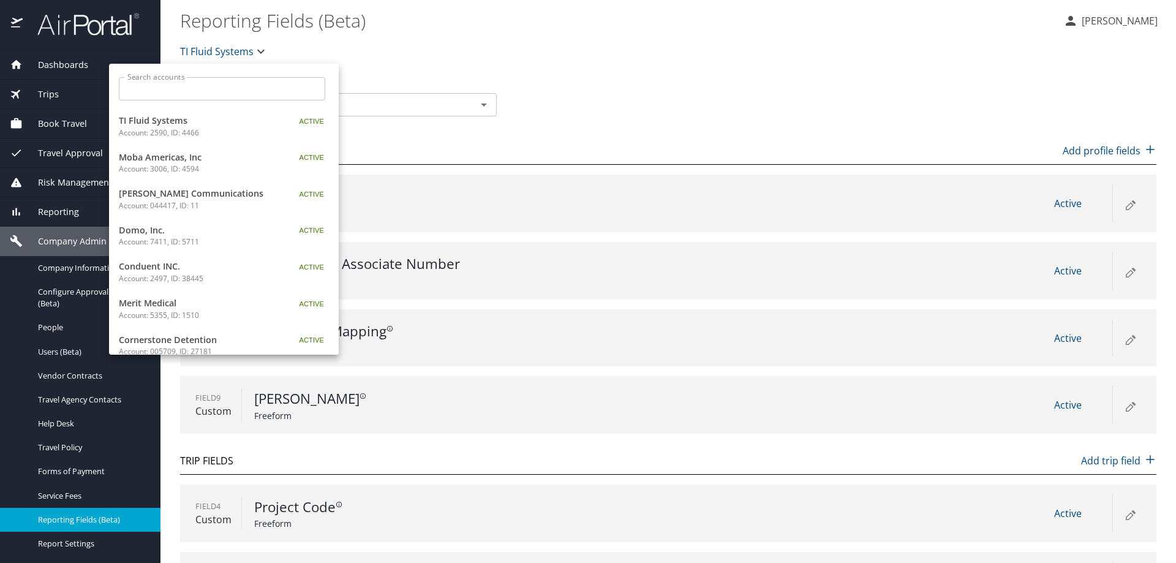
click at [213, 71] on div "Search accounts Search accounts" at bounding box center [222, 87] width 226 height 47
click at [207, 86] on input "Search accounts" at bounding box center [226, 88] width 198 height 23
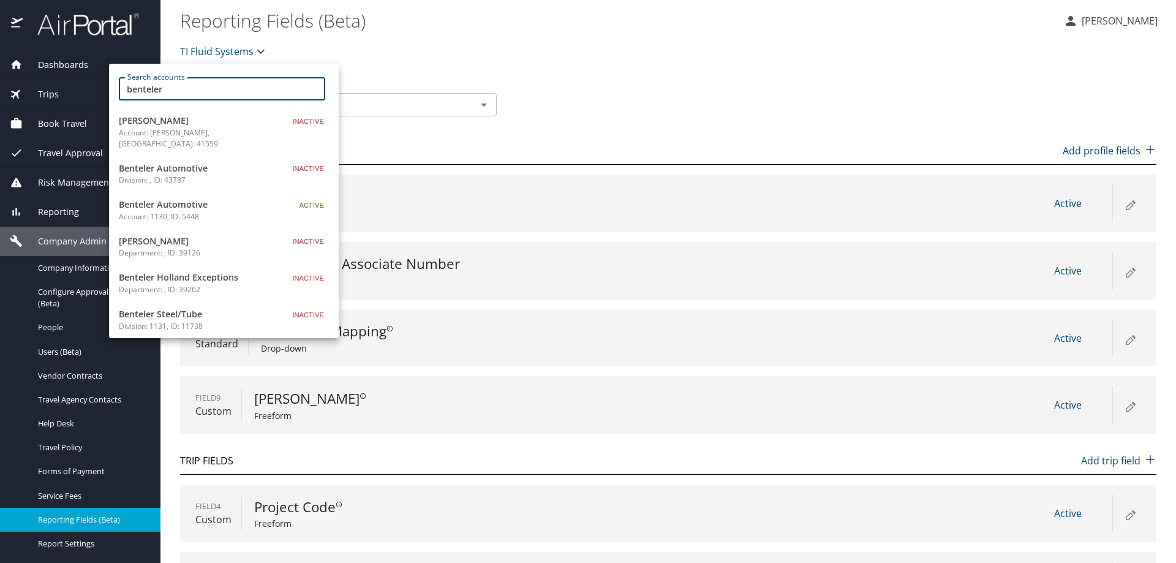
type input "benteler"
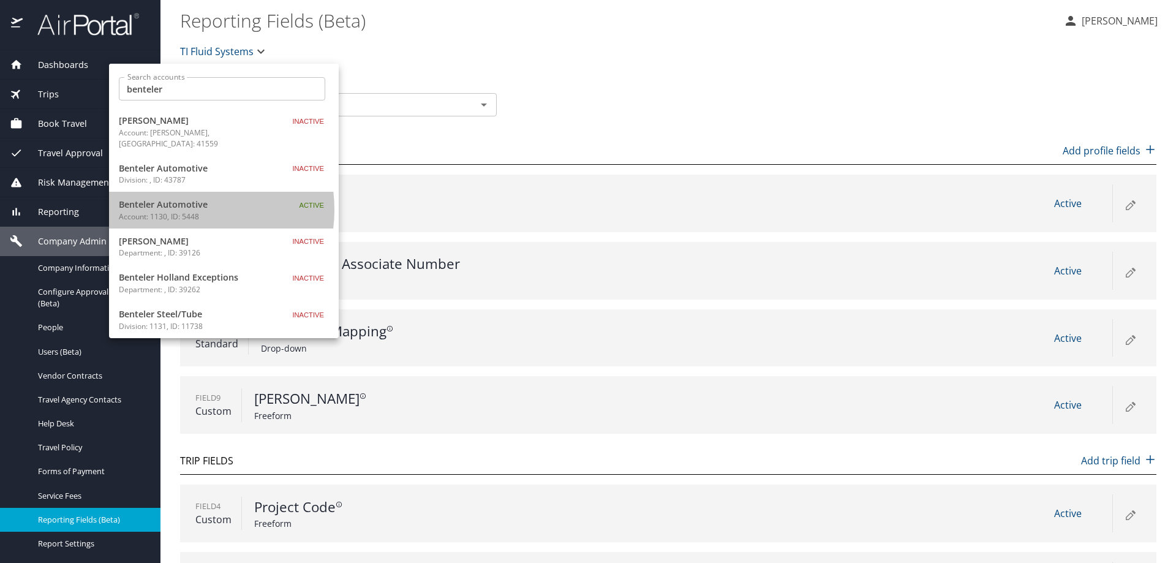
click at [181, 198] on span "Benteler Automotive" at bounding box center [195, 204] width 153 height 13
